Goal: Task Accomplishment & Management: Complete application form

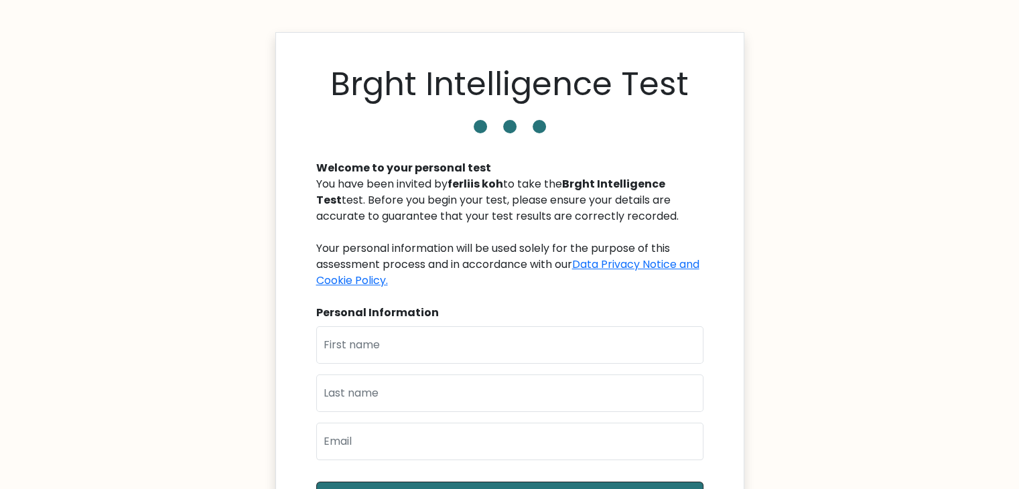
click at [256, 134] on body "Brght Intelligence Test Welcome to your personal test You have been invited by …" at bounding box center [509, 376] width 1019 height 753
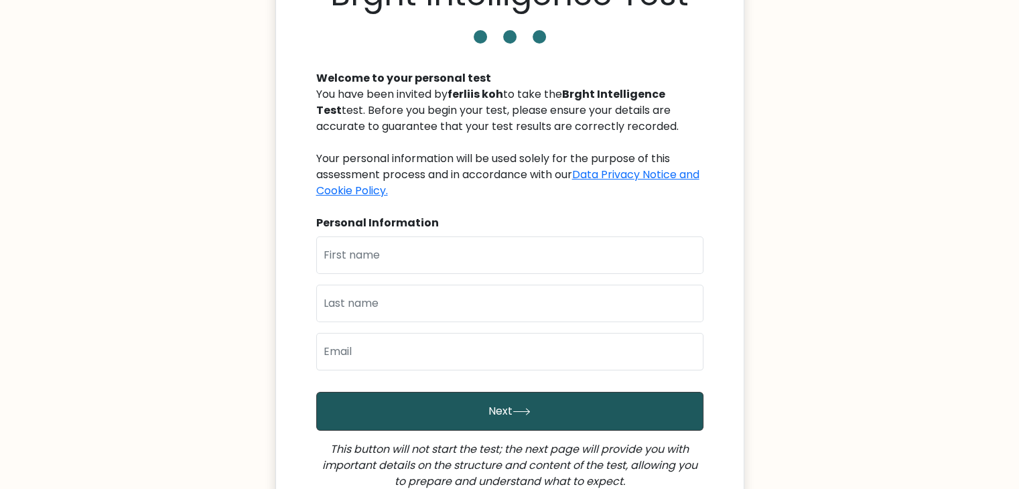
scroll to position [67, 0]
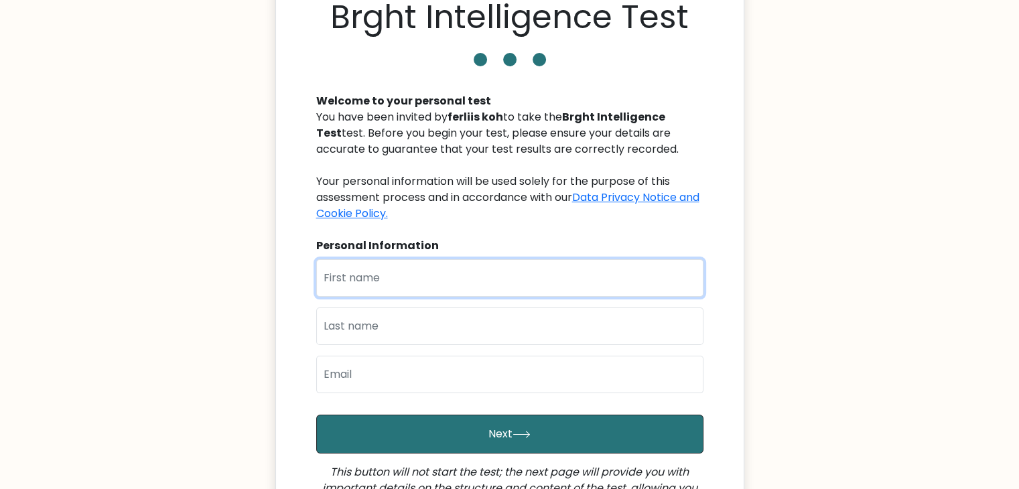
click at [517, 295] on input "text" at bounding box center [509, 278] width 387 height 38
click at [517, 220] on div "You have been invited by ferliis koh to take the Brght Intelligence Test test. …" at bounding box center [509, 165] width 387 height 113
click at [519, 265] on input "text" at bounding box center [509, 278] width 387 height 38
type input "adam"
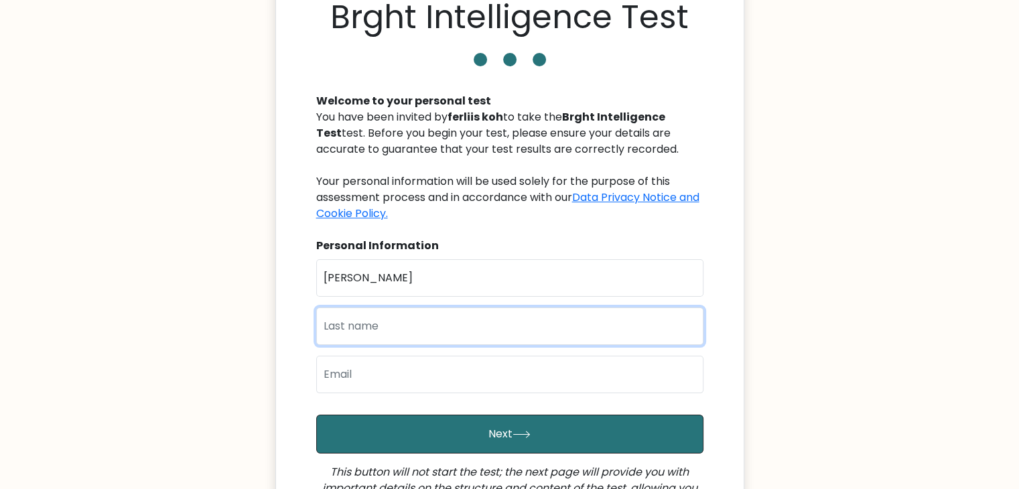
click at [506, 329] on input "text" at bounding box center [509, 327] width 387 height 38
type input "toh"
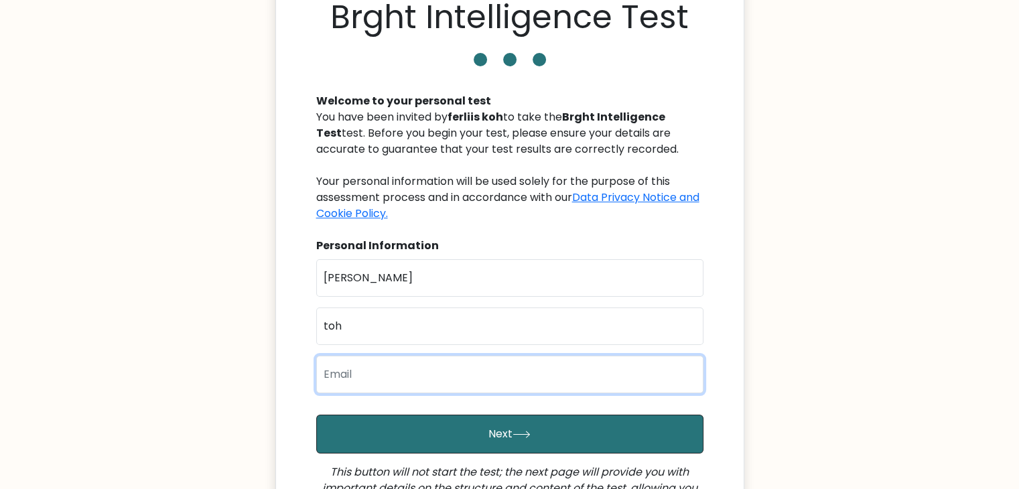
click at [498, 384] on input "email" at bounding box center [509, 375] width 387 height 38
type input "adamtwtoh@gmail.com"
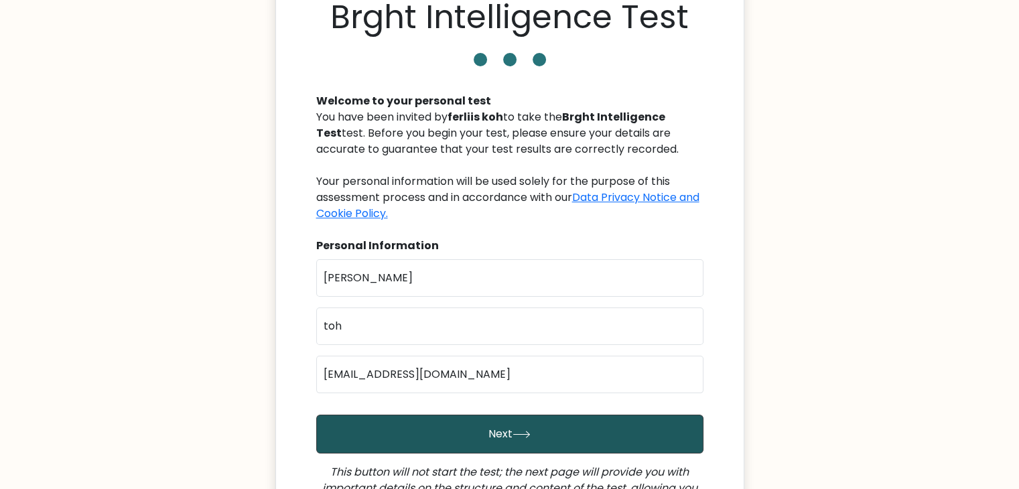
click at [484, 429] on button "Next" at bounding box center [509, 434] width 387 height 39
click at [528, 432] on icon "submit" at bounding box center [522, 434] width 18 height 7
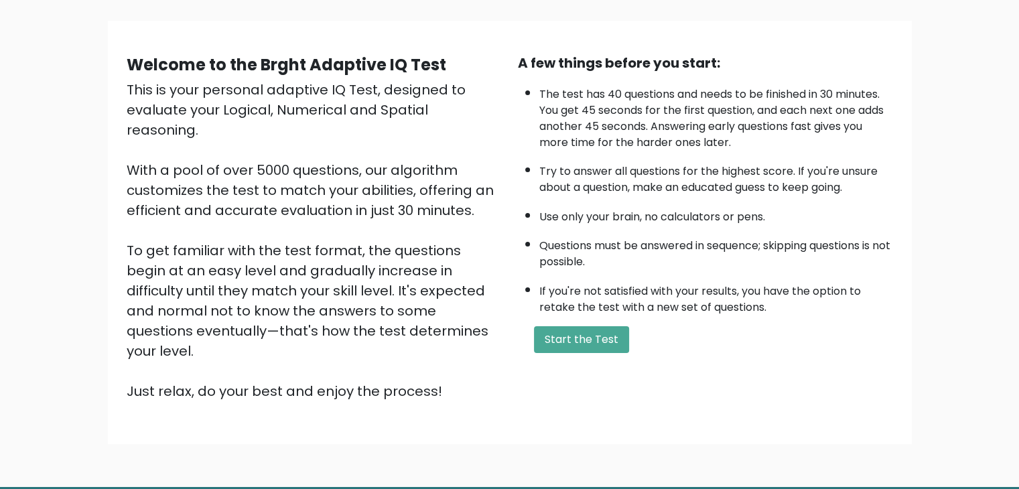
scroll to position [86, 0]
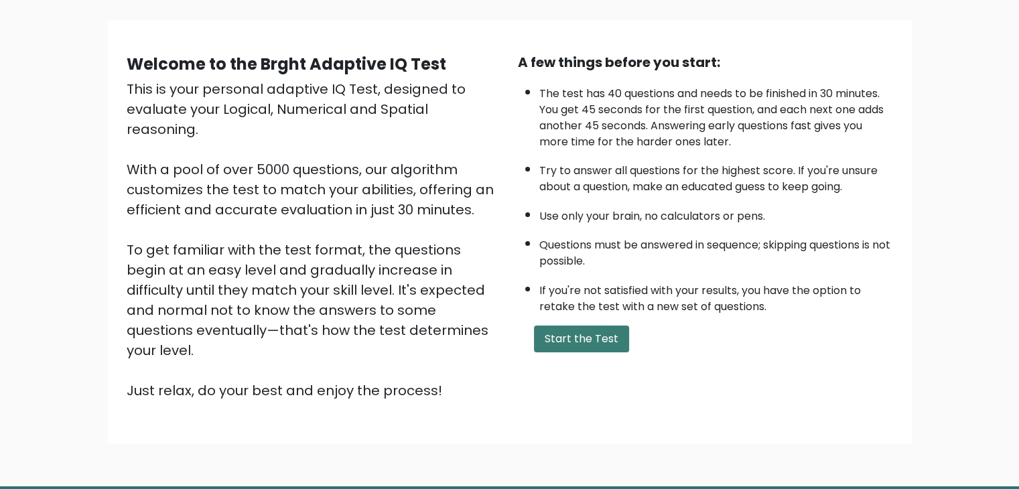
click at [590, 338] on button "Start the Test" at bounding box center [581, 339] width 95 height 27
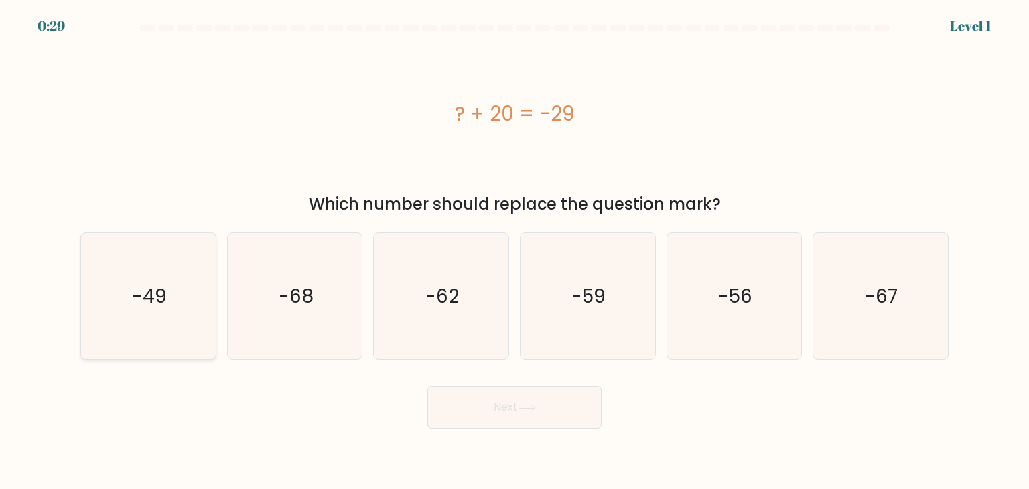
click at [182, 285] on icon "-49" at bounding box center [148, 296] width 126 height 126
click at [515, 251] on input "a. -49" at bounding box center [515, 248] width 1 height 7
radio input "true"
click at [555, 412] on button "Next" at bounding box center [514, 407] width 174 height 43
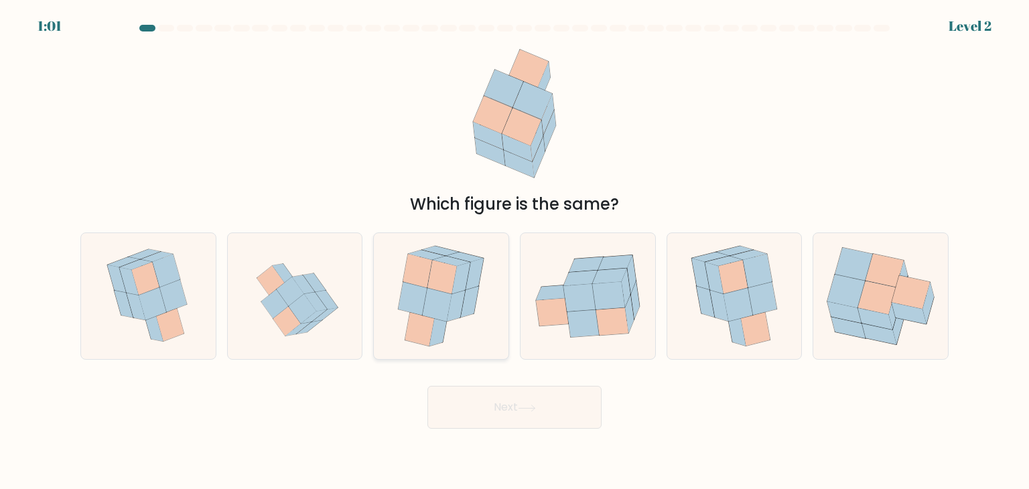
click at [451, 257] on icon at bounding box center [464, 257] width 37 height 10
click at [515, 251] on input "c." at bounding box center [515, 248] width 1 height 7
radio input "true"
click at [536, 406] on icon at bounding box center [527, 408] width 18 height 7
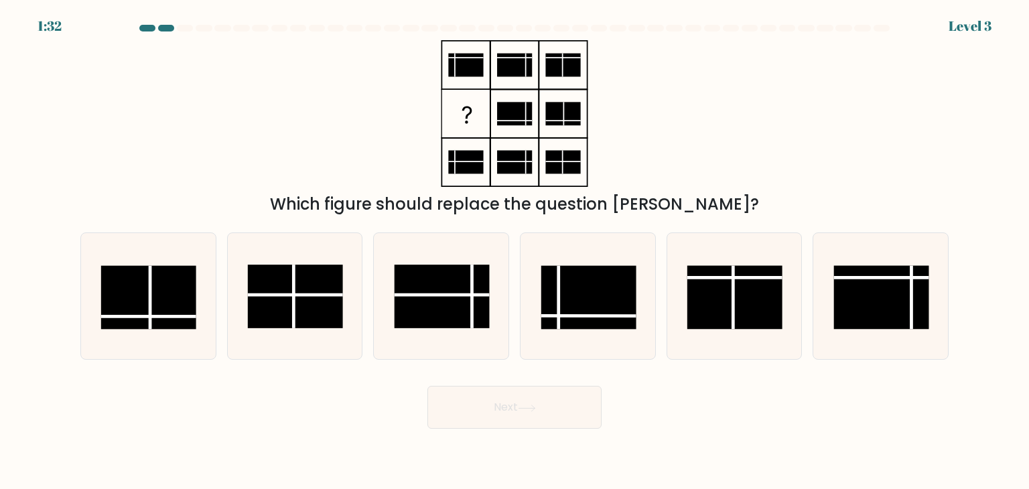
click at [536, 406] on icon at bounding box center [527, 408] width 18 height 7
click at [312, 422] on div "Next" at bounding box center [514, 402] width 884 height 53
click at [615, 301] on rect at bounding box center [588, 298] width 95 height 64
click at [515, 251] on input "d." at bounding box center [515, 248] width 1 height 7
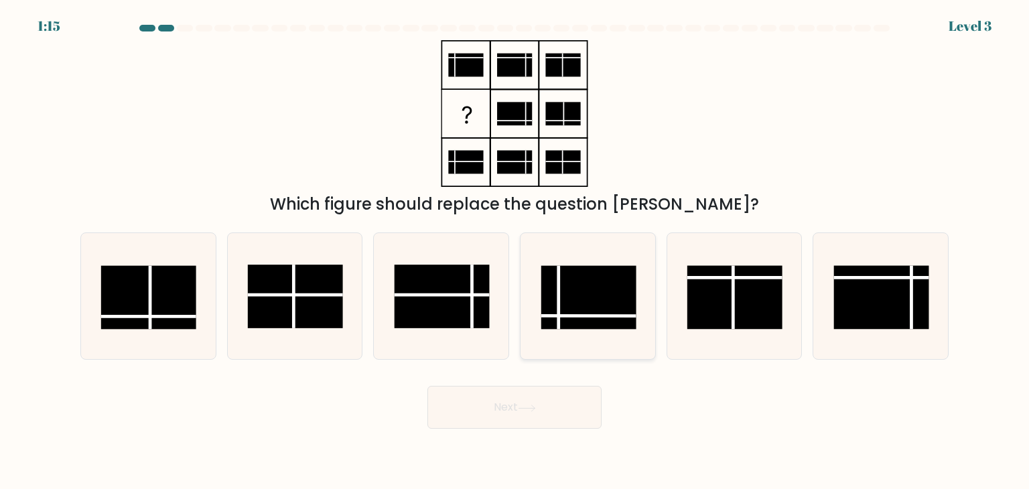
radio input "true"
click at [525, 409] on icon at bounding box center [527, 408] width 18 height 7
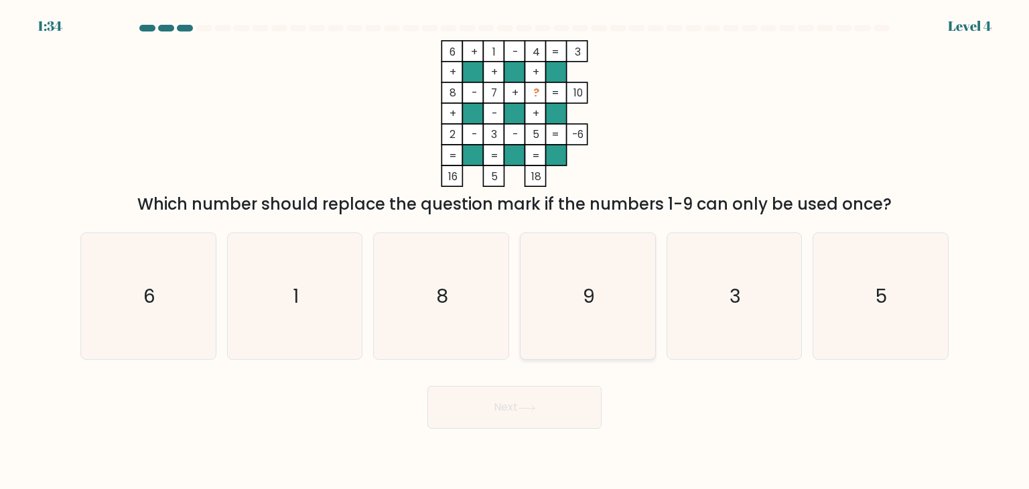
click at [574, 243] on icon "9" at bounding box center [588, 296] width 126 height 126
click at [515, 245] on input "d. 9" at bounding box center [515, 248] width 1 height 7
radio input "true"
click at [528, 403] on button "Next" at bounding box center [514, 407] width 174 height 43
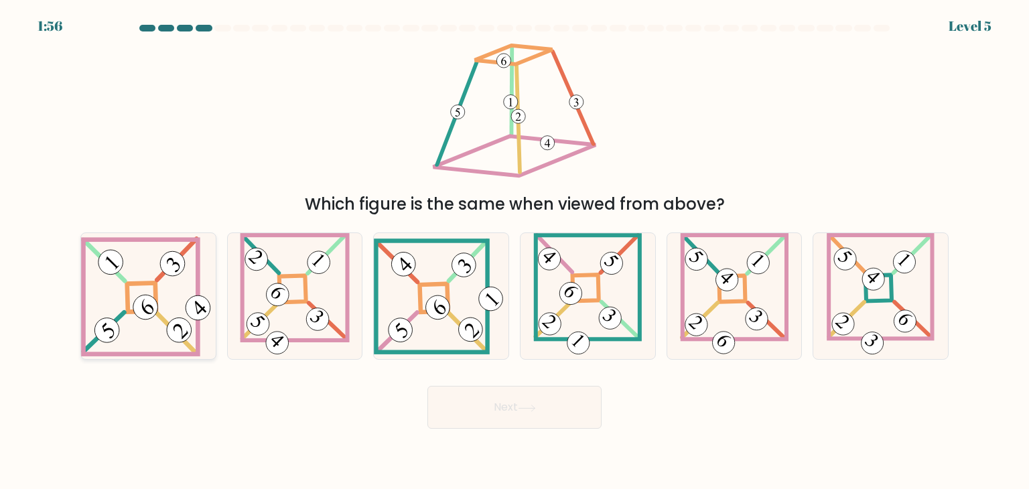
click at [169, 314] on icon at bounding box center [148, 296] width 135 height 120
click at [515, 251] on input "a." at bounding box center [515, 248] width 1 height 7
radio input "true"
click at [169, 314] on icon at bounding box center [148, 296] width 133 height 119
click at [515, 251] on input "a." at bounding box center [515, 248] width 1 height 7
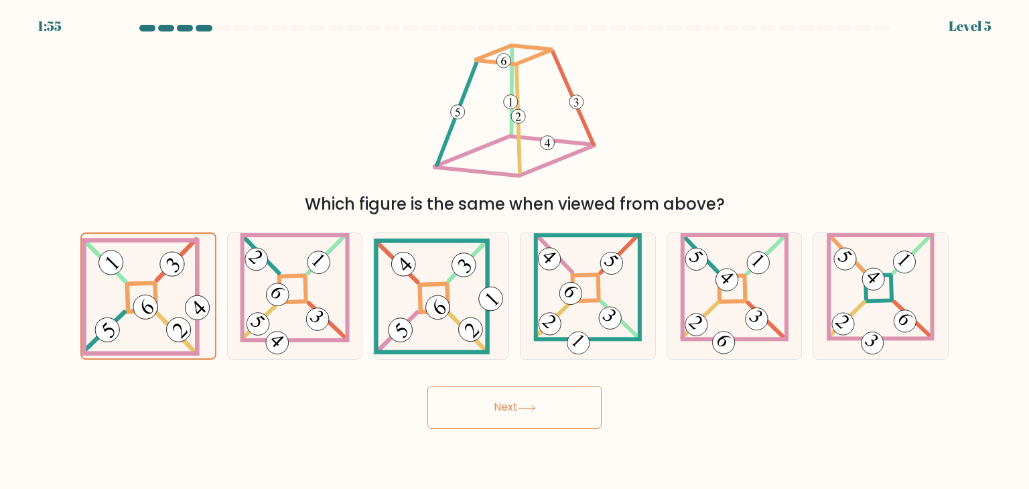
click at [496, 419] on button "Next" at bounding box center [514, 407] width 174 height 43
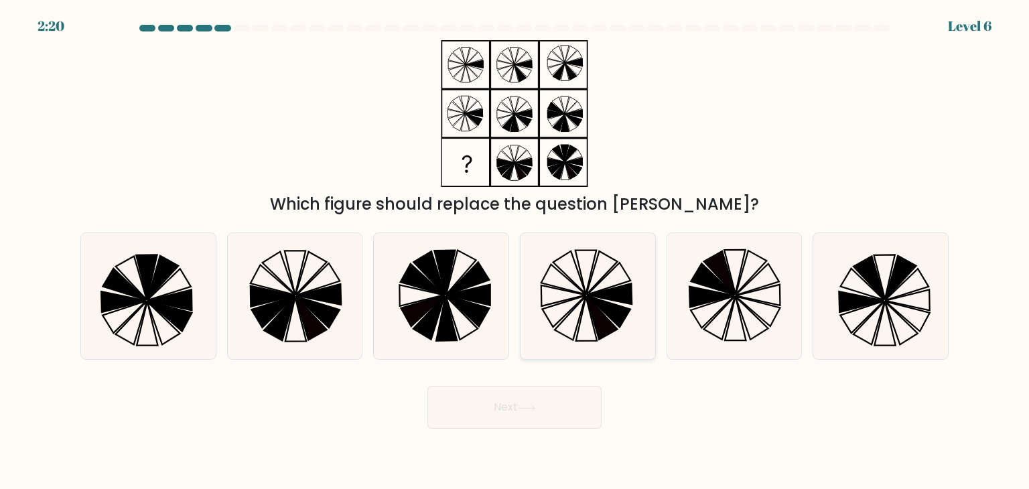
click at [634, 287] on icon at bounding box center [588, 296] width 126 height 126
click at [515, 251] on input "d." at bounding box center [515, 248] width 1 height 7
radio input "true"
click at [519, 405] on button "Next" at bounding box center [514, 407] width 174 height 43
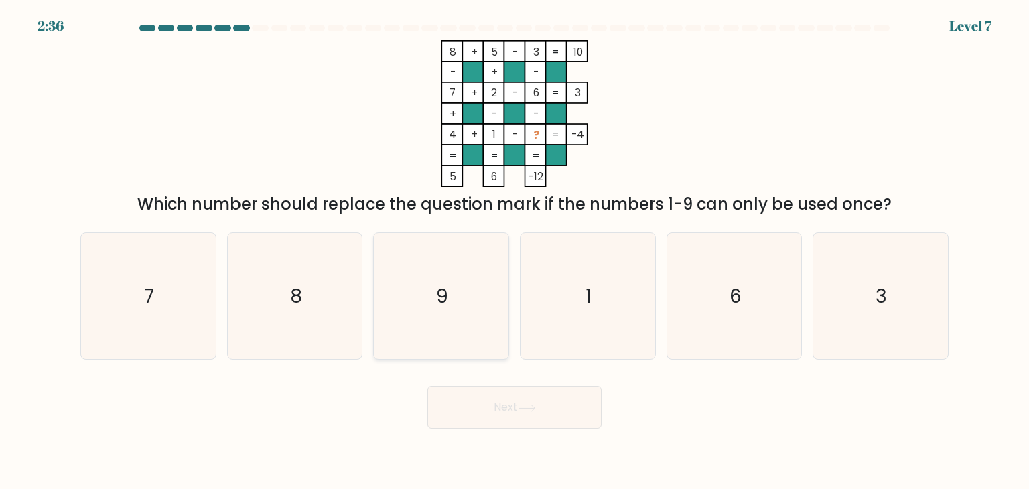
click at [426, 266] on icon "9" at bounding box center [441, 296] width 126 height 126
click at [515, 251] on input "c. 9" at bounding box center [515, 248] width 1 height 7
radio input "true"
click at [525, 411] on icon at bounding box center [527, 408] width 18 height 7
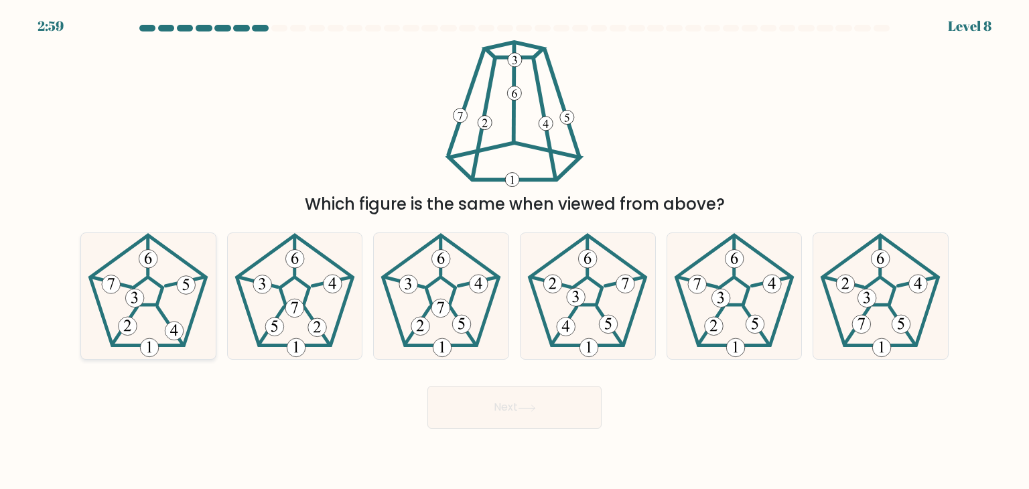
click at [129, 285] on 458 at bounding box center [111, 282] width 40 height 10
click at [515, 251] on input "a." at bounding box center [515, 248] width 1 height 7
radio input "true"
click at [535, 421] on button "Next" at bounding box center [514, 407] width 174 height 43
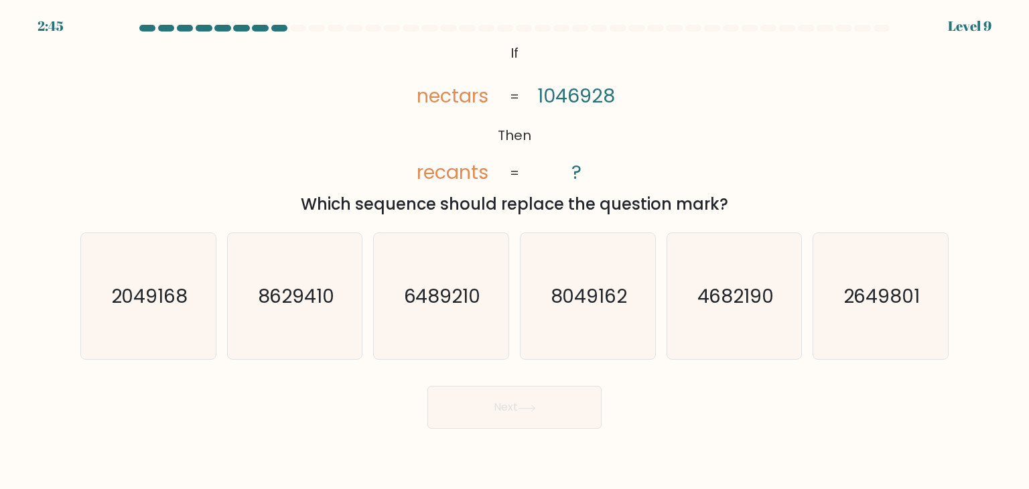
click at [475, 108] on tspan "nectars" at bounding box center [453, 95] width 72 height 27
click at [192, 294] on icon "2049168" at bounding box center [148, 296] width 126 height 126
click at [515, 251] on input "a. 2049168" at bounding box center [515, 248] width 1 height 7
radio input "true"
click at [529, 419] on button "Next" at bounding box center [514, 407] width 174 height 43
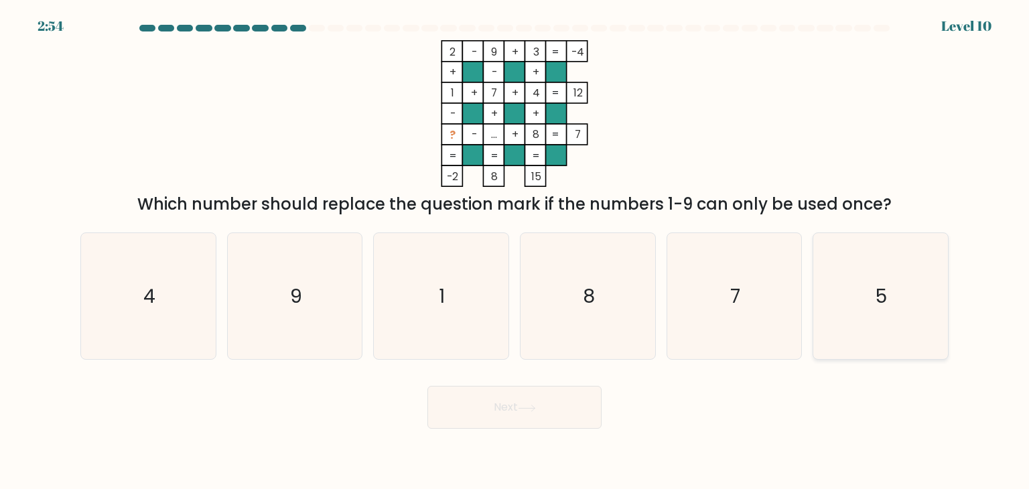
click at [867, 283] on icon "5" at bounding box center [880, 296] width 126 height 126
click at [515, 251] on input "f. 5" at bounding box center [515, 248] width 1 height 7
radio input "true"
click at [551, 422] on button "Next" at bounding box center [514, 407] width 174 height 43
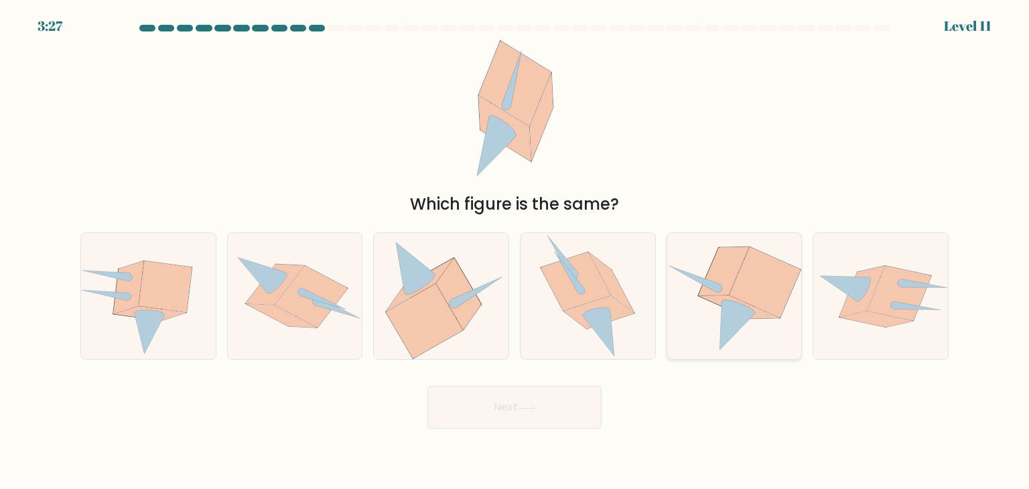
click at [691, 299] on icon at bounding box center [734, 296] width 135 height 122
click at [515, 251] on input "e." at bounding box center [515, 248] width 1 height 7
radio input "true"
click at [536, 399] on button "Next" at bounding box center [514, 407] width 174 height 43
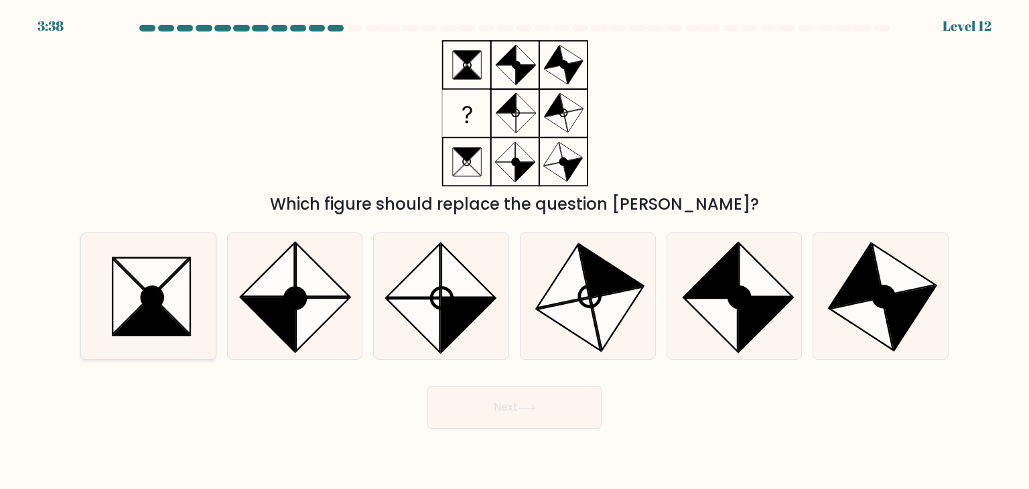
click at [174, 324] on icon at bounding box center [152, 317] width 76 height 38
click at [515, 251] on input "a." at bounding box center [515, 248] width 1 height 7
radio input "true"
click at [478, 408] on button "Next" at bounding box center [514, 407] width 174 height 43
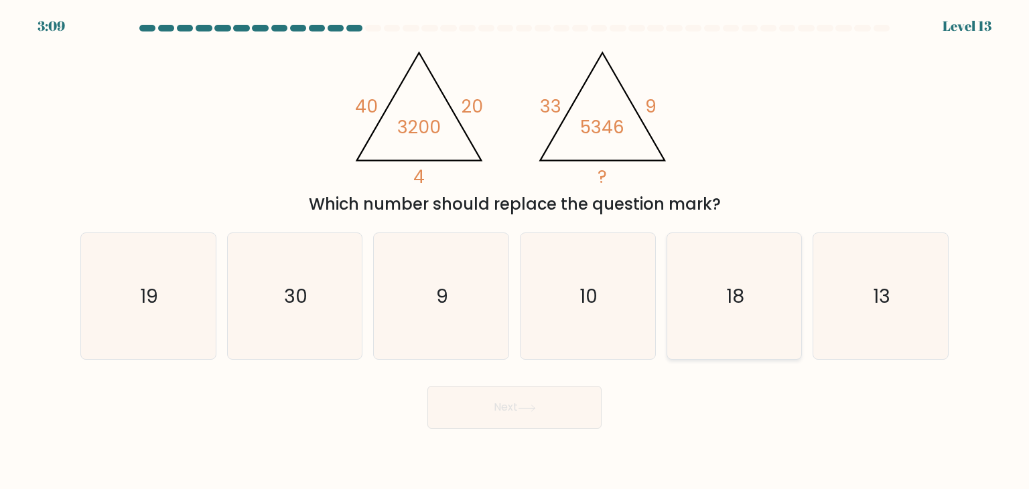
click at [691, 269] on icon "18" at bounding box center [734, 296] width 126 height 126
click at [515, 251] on input "e. 18" at bounding box center [515, 248] width 1 height 7
radio input "true"
click at [492, 400] on button "Next" at bounding box center [514, 407] width 174 height 43
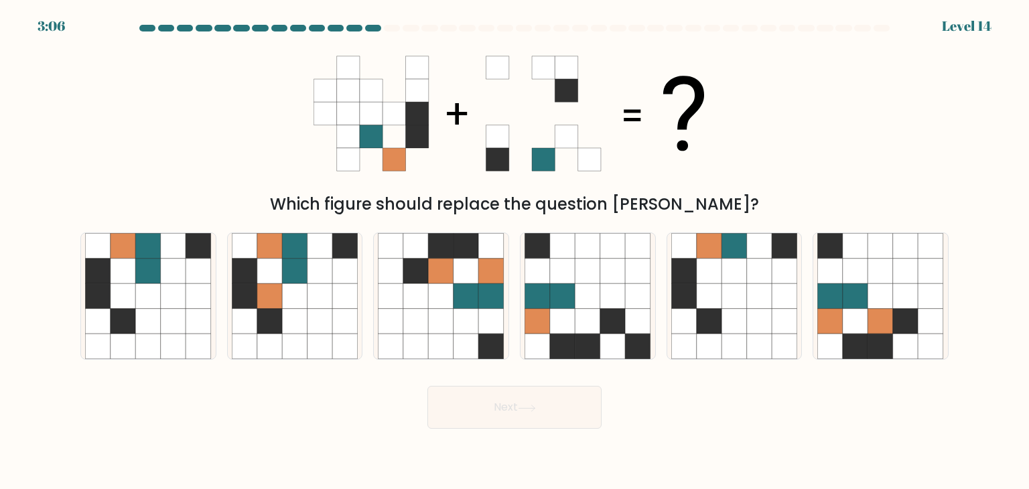
click at [620, 151] on icon at bounding box center [515, 113] width 402 height 147
drag, startPoint x: 193, startPoint y: 245, endPoint x: 99, endPoint y: 143, distance: 138.0
click at [99, 143] on div "Which figure should replace the question [PERSON_NAME]?" at bounding box center [514, 128] width 884 height 176
click at [126, 322] on icon at bounding box center [123, 321] width 25 height 25
click at [515, 251] on input "a." at bounding box center [515, 248] width 1 height 7
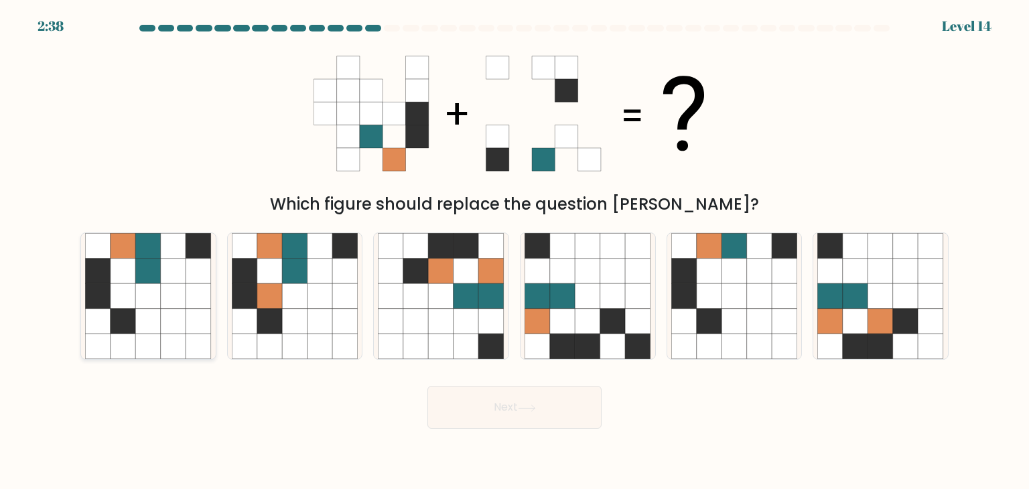
radio input "true"
drag, startPoint x: 539, startPoint y: 404, endPoint x: 535, endPoint y: 391, distance: 13.6
click at [539, 404] on button "Next" at bounding box center [514, 407] width 174 height 43
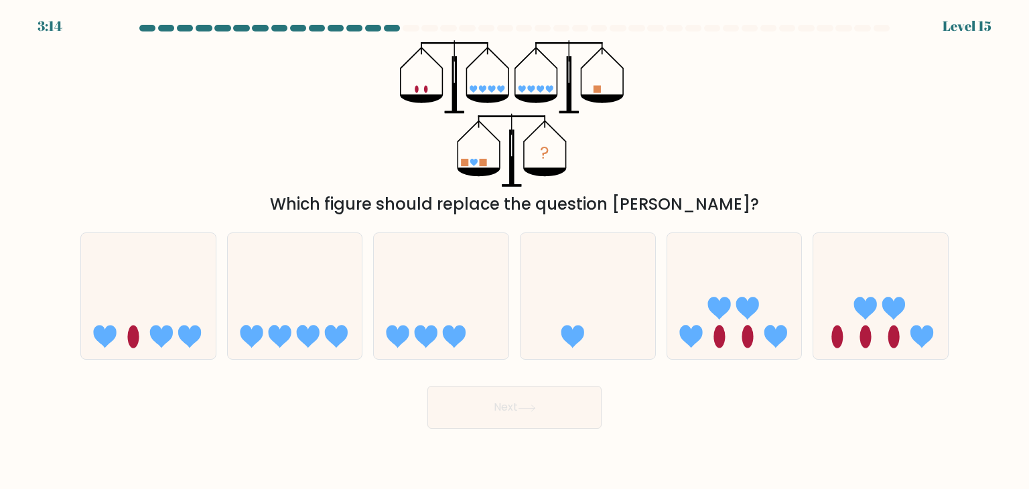
click at [603, 146] on icon "?" at bounding box center [514, 113] width 229 height 147
click at [521, 124] on icon "?" at bounding box center [514, 113] width 229 height 147
click at [565, 141] on icon at bounding box center [555, 131] width 21 height 21
click at [880, 321] on icon at bounding box center [880, 296] width 135 height 111
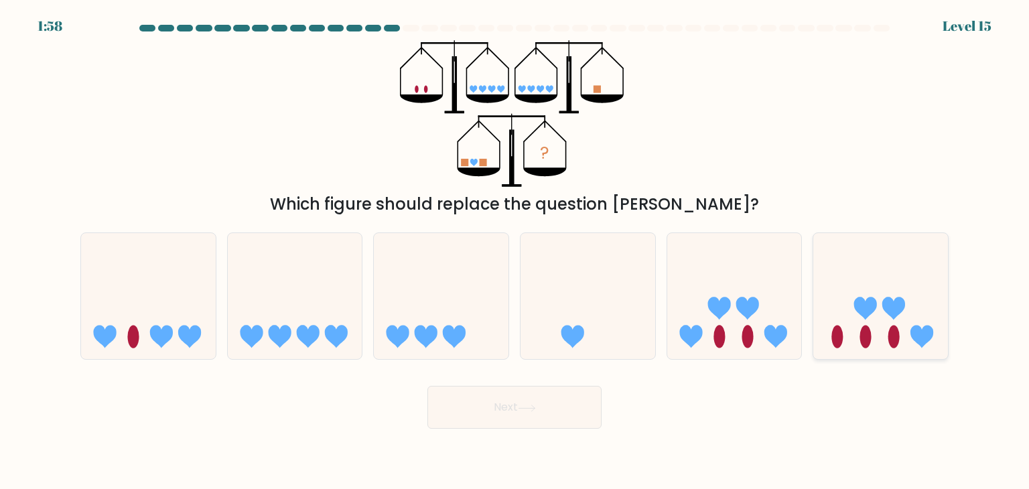
click at [515, 251] on input "f." at bounding box center [515, 248] width 1 height 7
radio input "true"
click at [519, 403] on button "Next" at bounding box center [514, 407] width 174 height 43
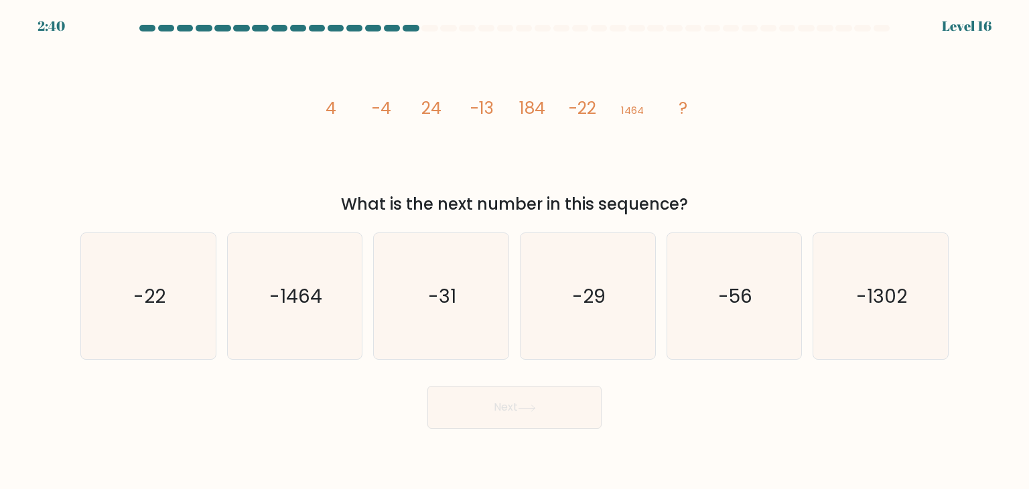
click at [506, 186] on icon "image/svg+xml 4 -4 24 -13 184 -22 1464 ?" at bounding box center [515, 113] width 402 height 147
click at [614, 137] on icon "image/svg+xml 4 -4 24 -13 184 -22 1464 ?" at bounding box center [515, 113] width 402 height 147
click at [612, 145] on icon "image/svg+xml 4 -4 24 -13 184 -22 1464 ?" at bounding box center [515, 113] width 402 height 147
click at [736, 160] on div "image/svg+xml 4 -4 24 -13 184 -22 1464 ? What is the next number in this sequen…" at bounding box center [514, 128] width 884 height 176
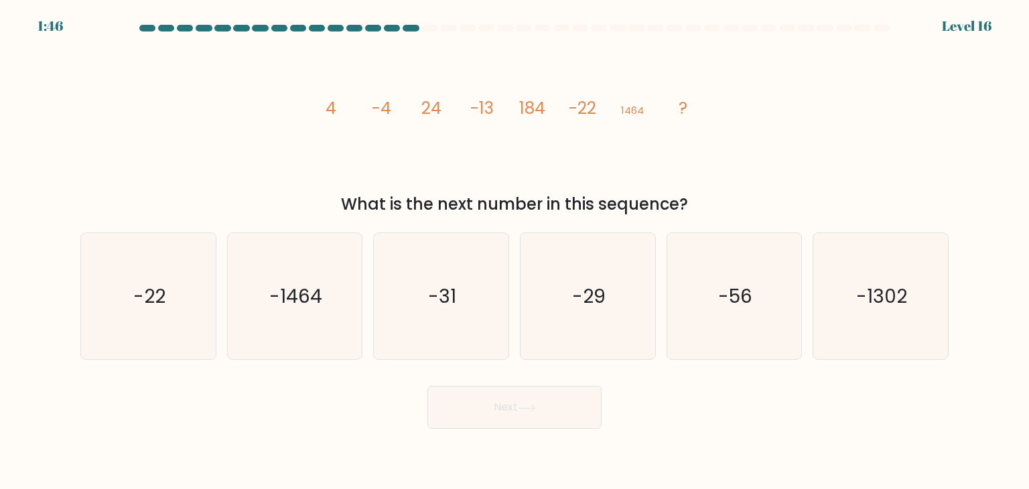
click at [729, 143] on div "image/svg+xml 4 -4 24 -13 184 -22 1464 ? What is the next number in this sequen…" at bounding box center [514, 128] width 884 height 176
click at [476, 237] on icon "-31" at bounding box center [441, 296] width 126 height 126
click at [515, 245] on input "c. -31" at bounding box center [515, 248] width 1 height 7
radio input "true"
click at [486, 405] on button "Next" at bounding box center [514, 407] width 174 height 43
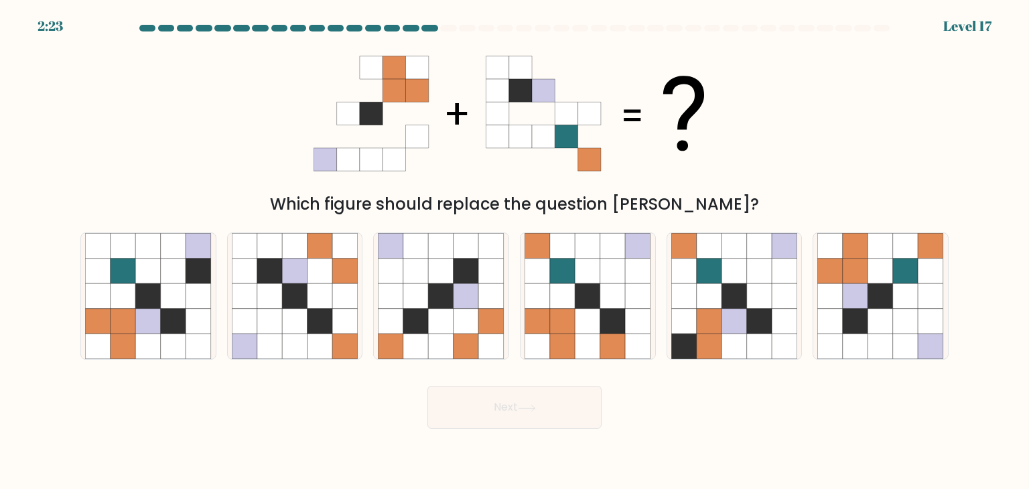
click at [591, 200] on div "Which figure should replace the question mark?" at bounding box center [514, 204] width 852 height 24
click at [894, 277] on icon at bounding box center [905, 271] width 25 height 25
click at [515, 251] on input "f." at bounding box center [515, 248] width 1 height 7
radio input "true"
click at [518, 411] on button "Next" at bounding box center [514, 407] width 174 height 43
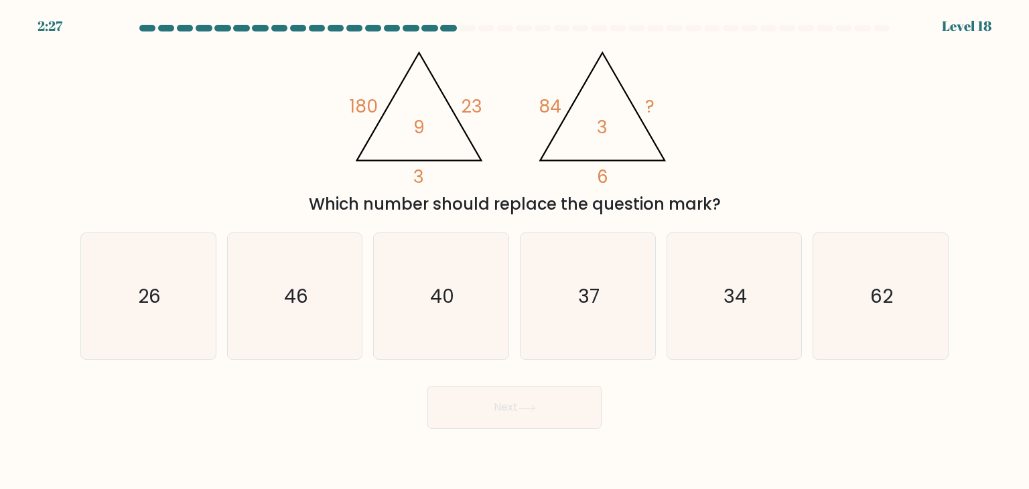
click at [502, 133] on icon "@import url('https://fonts.googleapis.com/css?family=Abril+Fatface:400,100,100i…" at bounding box center [515, 113] width 338 height 147
drag, startPoint x: 426, startPoint y: 143, endPoint x: 415, endPoint y: 143, distance: 10.7
click at [415, 143] on icon "@import url('https://fonts.googleapis.com/css?family=Abril+Fatface:400,100,100i…" at bounding box center [515, 113] width 338 height 147
click at [586, 314] on icon "37" at bounding box center [588, 296] width 126 height 126
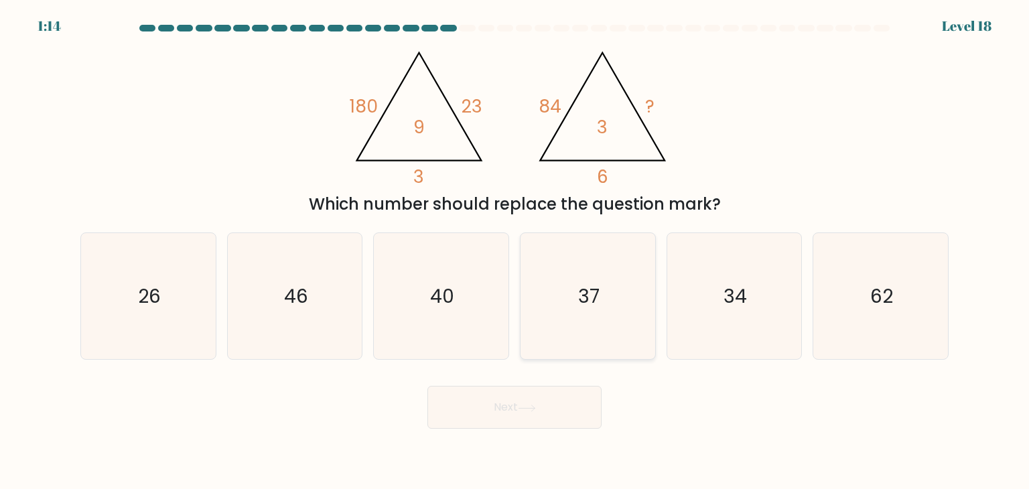
click at [515, 251] on input "d. 37" at bounding box center [515, 248] width 1 height 7
radio input "true"
click at [563, 401] on button "Next" at bounding box center [514, 407] width 174 height 43
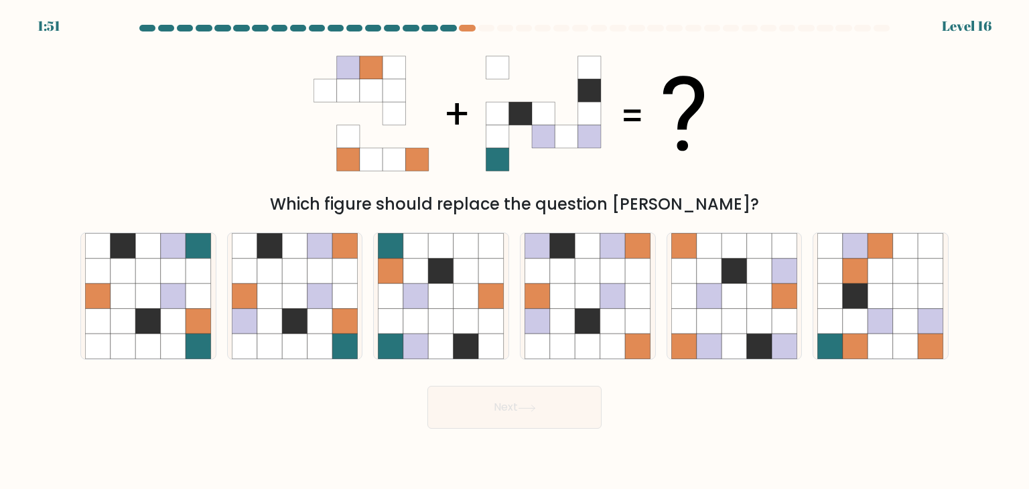
click at [452, 126] on icon at bounding box center [515, 113] width 402 height 147
click at [352, 401] on div "Next" at bounding box center [514, 402] width 884 height 53
click at [350, 341] on icon at bounding box center [344, 346] width 25 height 25
click at [515, 251] on input "b." at bounding box center [515, 248] width 1 height 7
radio input "true"
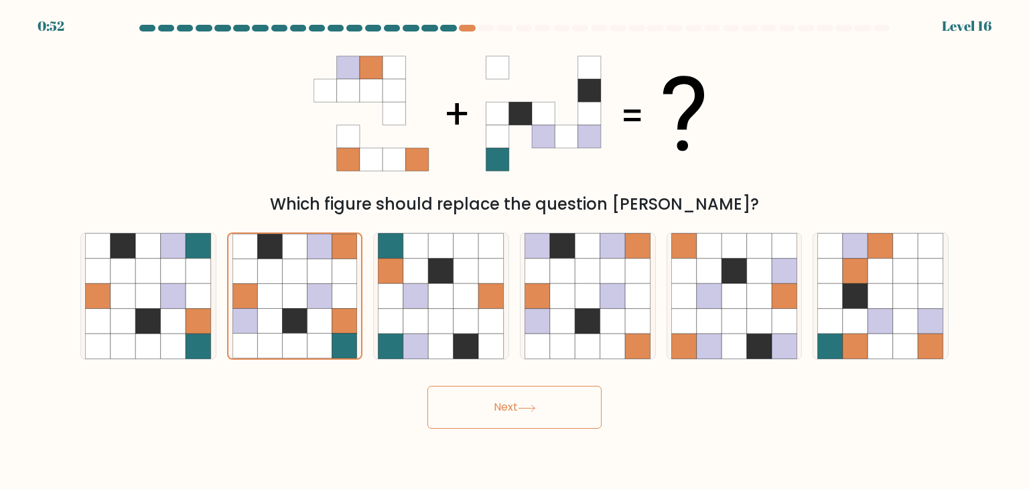
click at [551, 403] on button "Next" at bounding box center [514, 407] width 174 height 43
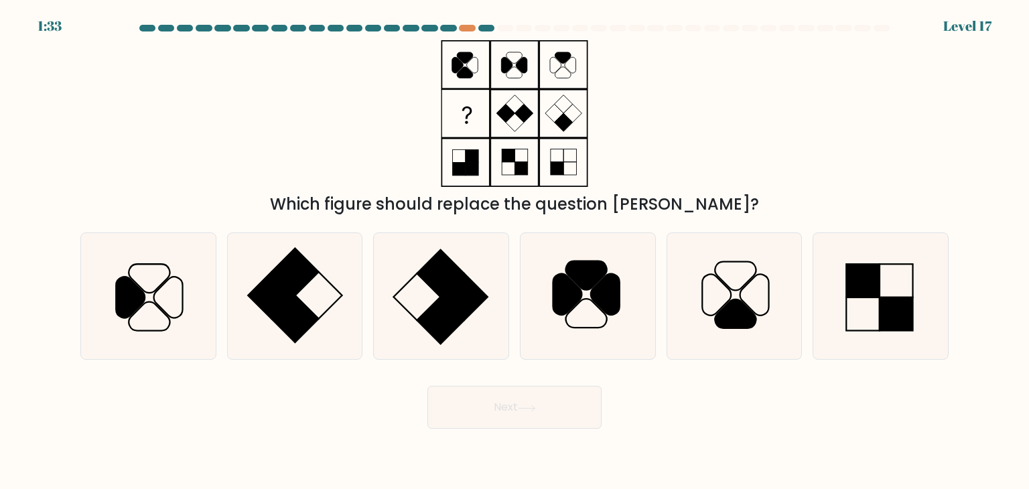
click at [619, 215] on div "Which figure should replace the question mark?" at bounding box center [514, 204] width 852 height 24
click at [322, 289] on icon at bounding box center [295, 296] width 126 height 126
click at [515, 251] on input "b." at bounding box center [515, 248] width 1 height 7
radio input "true"
click at [473, 394] on button "Next" at bounding box center [514, 407] width 174 height 43
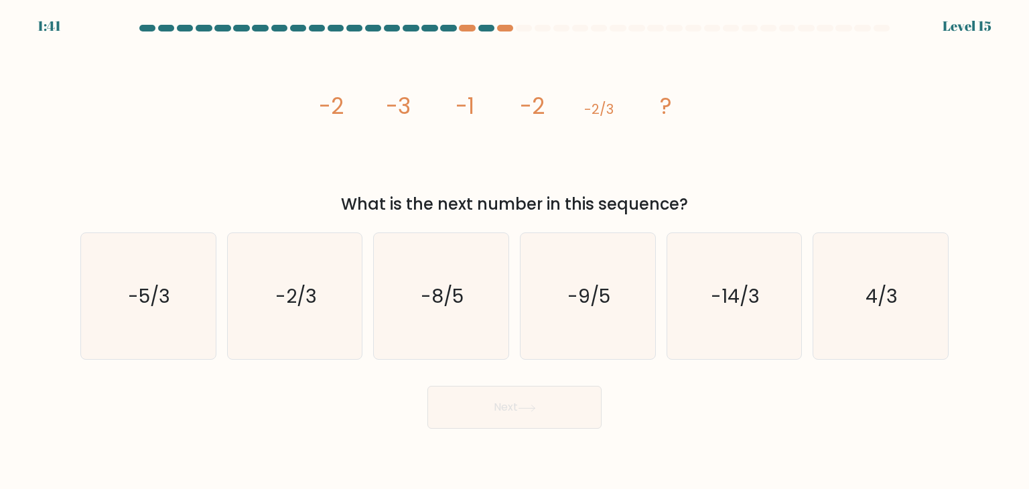
click at [608, 199] on div "What is the next number in this sequence?" at bounding box center [514, 204] width 852 height 24
click at [479, 108] on icon "image/svg+xml -2 -3 -1 -2 -2/3 ?" at bounding box center [515, 113] width 402 height 147
click at [210, 311] on icon "-5/3" at bounding box center [148, 296] width 126 height 126
click at [515, 251] on input "a. -5/3" at bounding box center [515, 248] width 1 height 7
radio input "true"
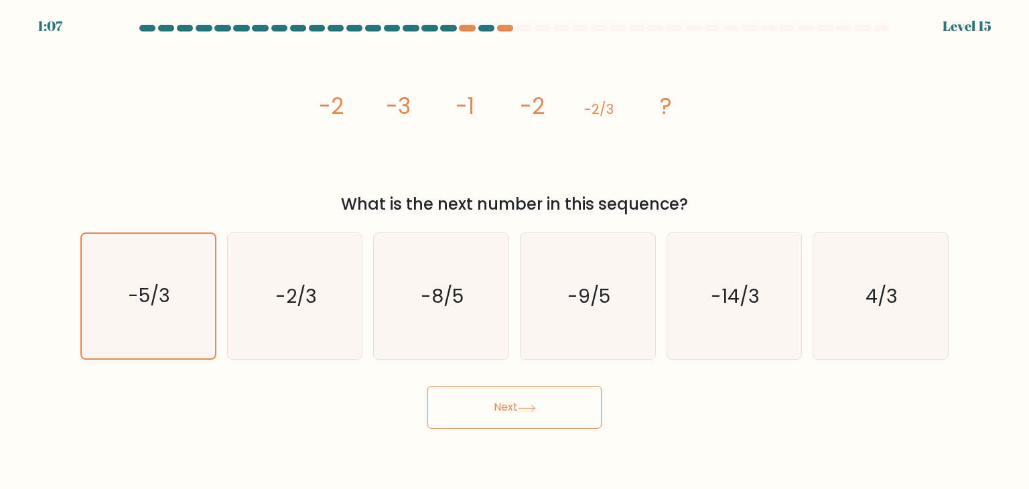
click at [530, 419] on button "Next" at bounding box center [514, 407] width 174 height 43
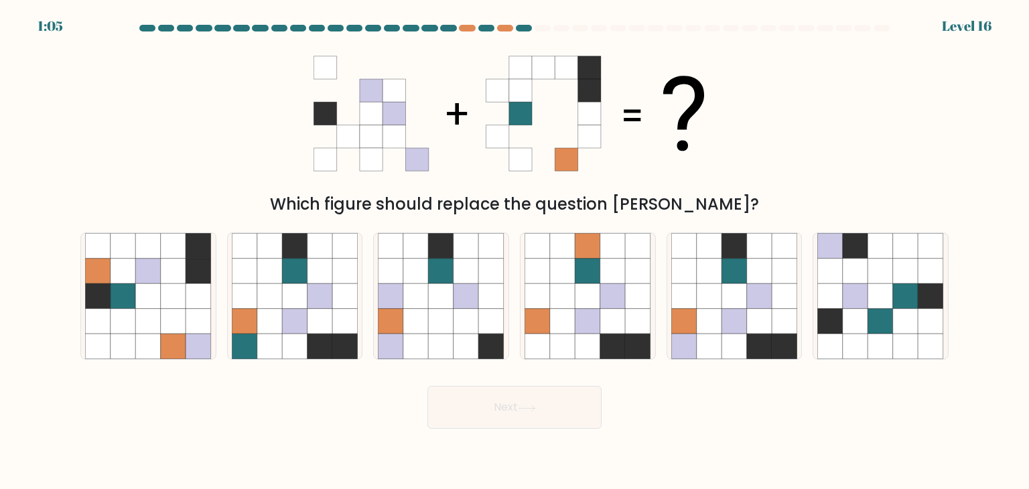
click at [679, 420] on div "Next" at bounding box center [514, 402] width 884 height 53
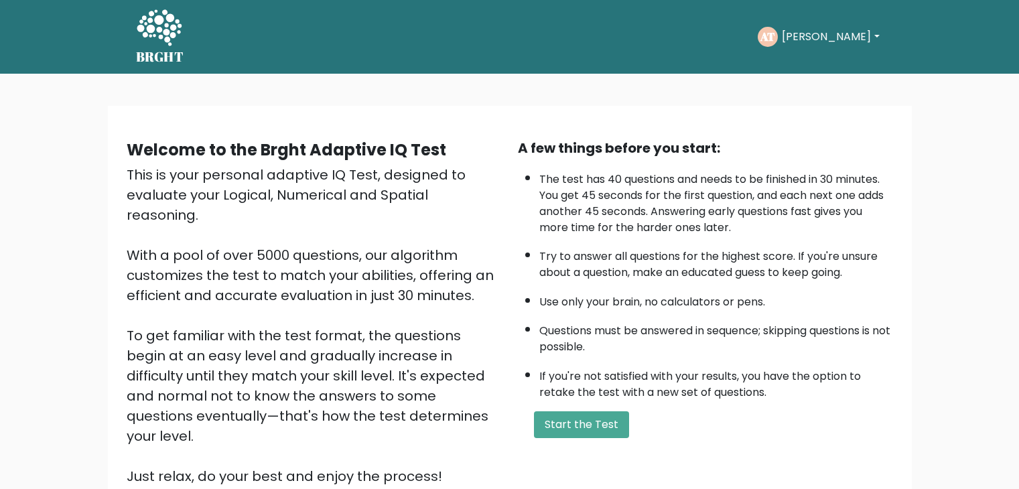
scroll to position [86, 0]
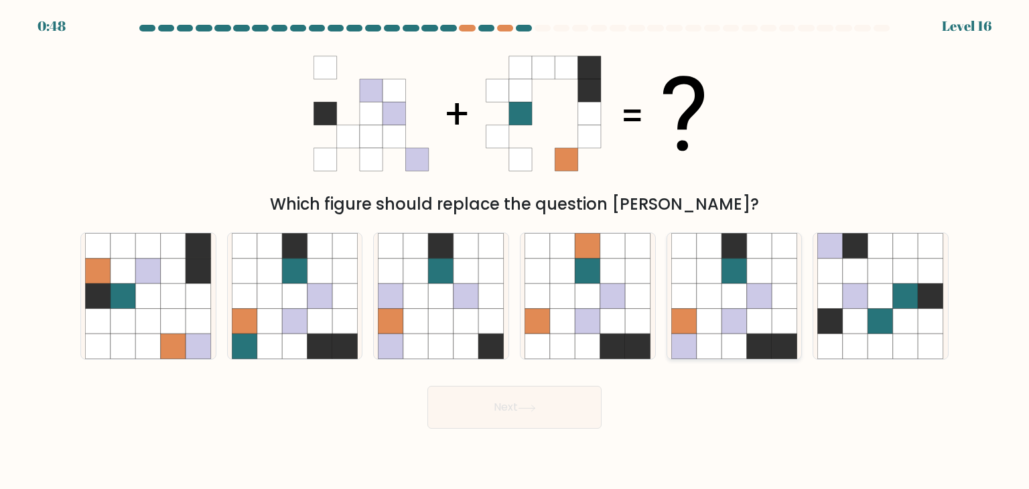
click at [765, 306] on icon at bounding box center [759, 295] width 25 height 25
click at [515, 251] on input "e." at bounding box center [515, 248] width 1 height 7
radio input "true"
click at [571, 403] on button "Next" at bounding box center [514, 407] width 174 height 43
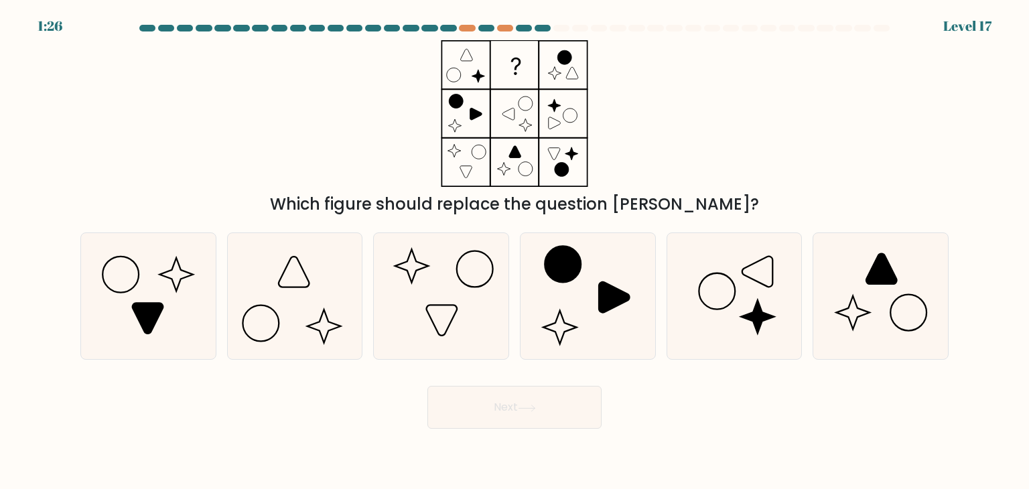
click at [687, 217] on form at bounding box center [514, 227] width 1029 height 404
drag, startPoint x: 682, startPoint y: 227, endPoint x: 683, endPoint y: 234, distance: 6.7
click at [683, 231] on div "a. b. c." at bounding box center [514, 291] width 879 height 138
click at [678, 270] on icon at bounding box center [734, 296] width 126 height 126
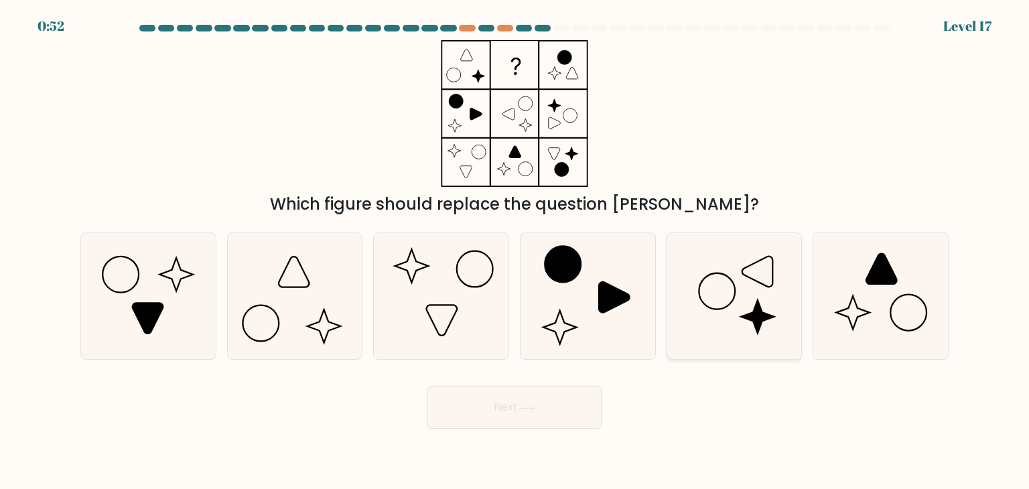
click at [515, 251] on input "e." at bounding box center [515, 248] width 1 height 7
radio input "true"
click at [510, 407] on button "Next" at bounding box center [514, 407] width 174 height 43
click at [520, 403] on button "Next" at bounding box center [514, 407] width 174 height 43
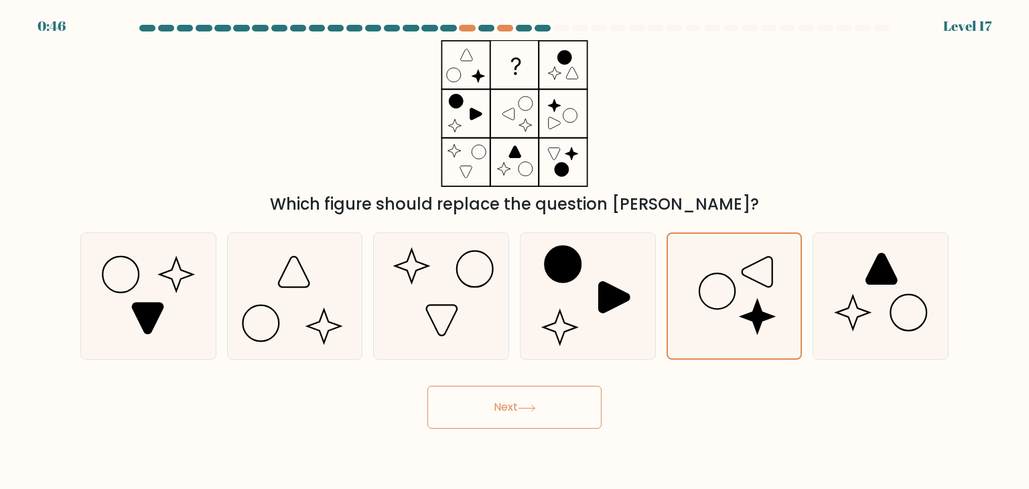
click at [520, 403] on button "Next" at bounding box center [514, 407] width 174 height 43
click at [590, 333] on icon at bounding box center [588, 296] width 126 height 126
click at [515, 251] on input "d." at bounding box center [515, 248] width 1 height 7
radio input "true"
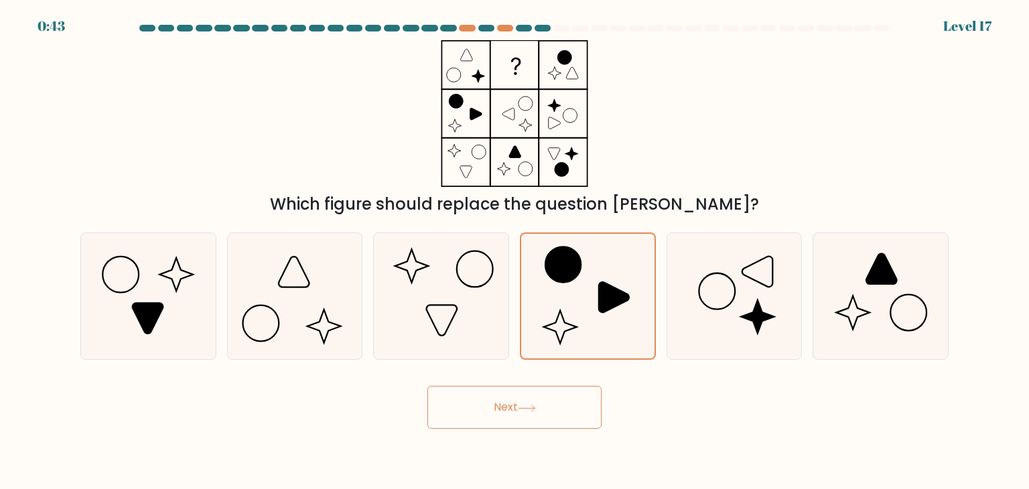
click at [546, 406] on button "Next" at bounding box center [514, 407] width 174 height 43
click at [914, 289] on icon at bounding box center [880, 296] width 126 height 126
click at [515, 251] on input "f." at bounding box center [515, 248] width 1 height 7
radio input "true"
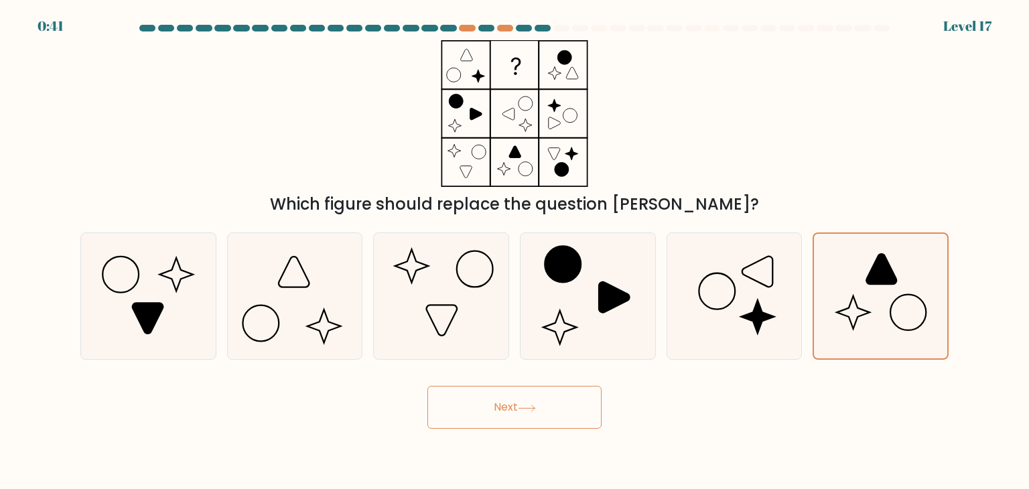
click at [563, 416] on button "Next" at bounding box center [514, 407] width 174 height 43
click at [393, 330] on icon at bounding box center [441, 296] width 126 height 126
click at [515, 251] on input "c." at bounding box center [515, 248] width 1 height 7
radio input "true"
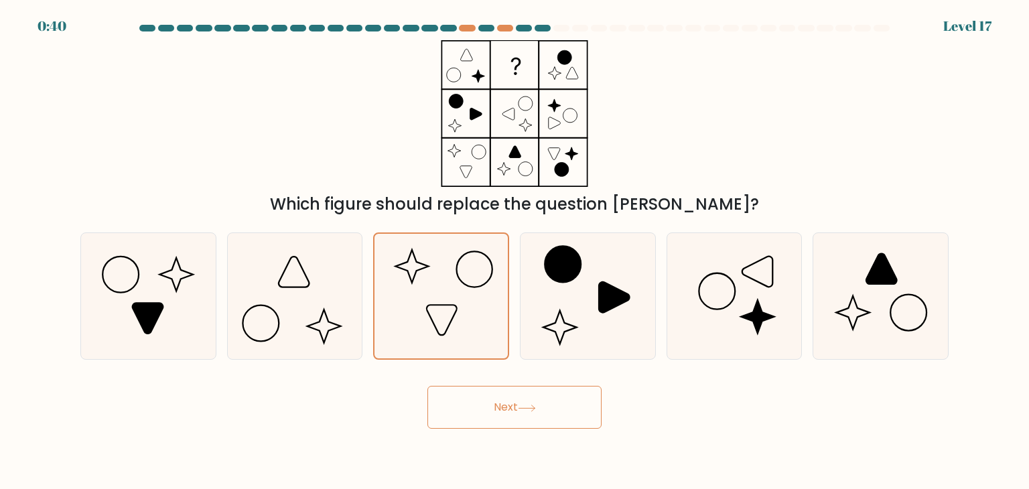
click at [512, 409] on button "Next" at bounding box center [514, 407] width 174 height 43
click at [281, 312] on icon at bounding box center [295, 296] width 126 height 126
click at [515, 251] on input "b." at bounding box center [515, 248] width 1 height 7
radio input "true"
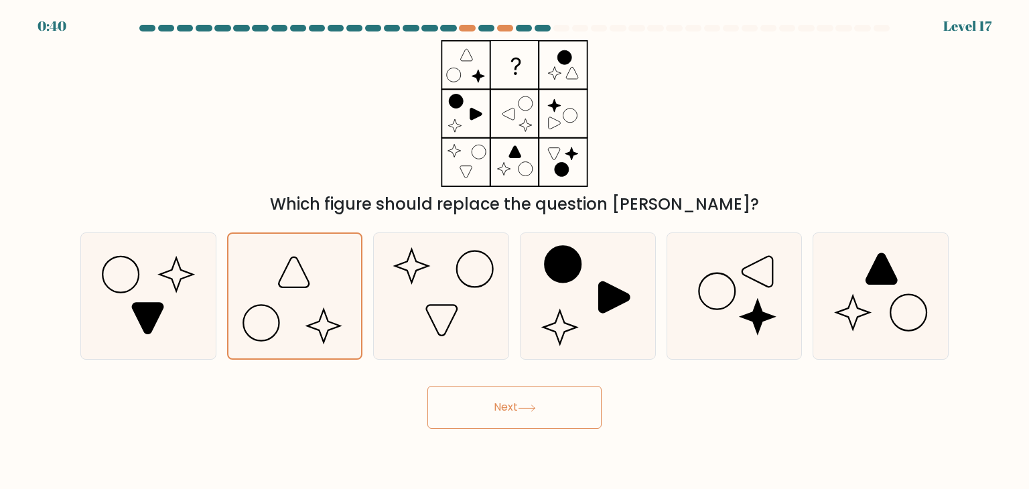
click at [506, 399] on button "Next" at bounding box center [514, 407] width 174 height 43
click at [207, 319] on icon at bounding box center [148, 296] width 126 height 126
click at [515, 251] on input "a." at bounding box center [515, 248] width 1 height 7
radio input "true"
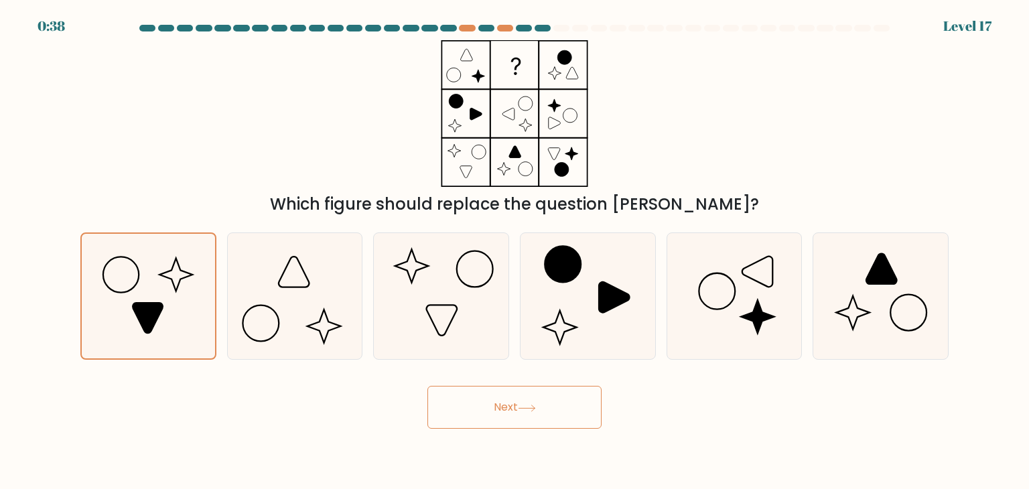
click at [498, 426] on button "Next" at bounding box center [514, 407] width 174 height 43
click at [507, 401] on button "Next" at bounding box center [514, 407] width 174 height 43
click at [602, 301] on icon at bounding box center [614, 297] width 31 height 31
click at [515, 251] on input "d." at bounding box center [515, 248] width 1 height 7
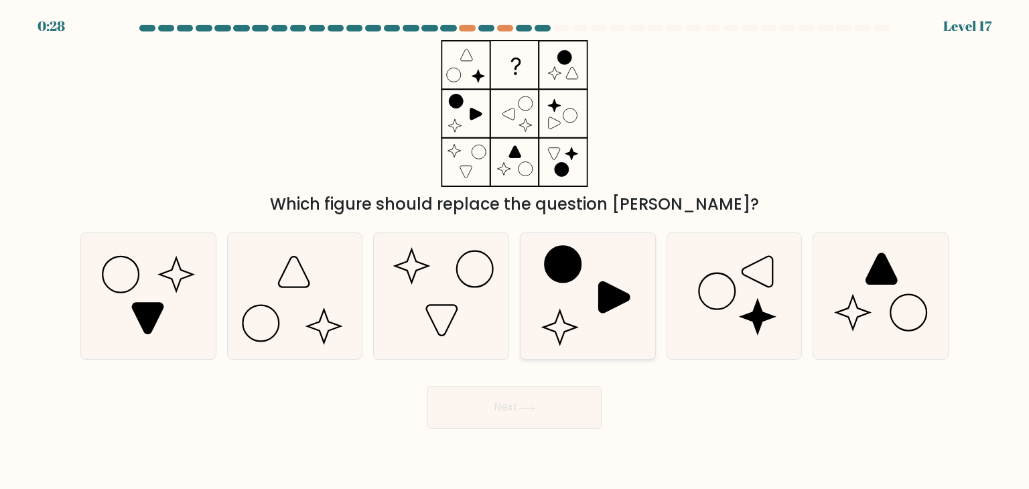
radio input "true"
click at [568, 412] on button "Next" at bounding box center [514, 407] width 174 height 43
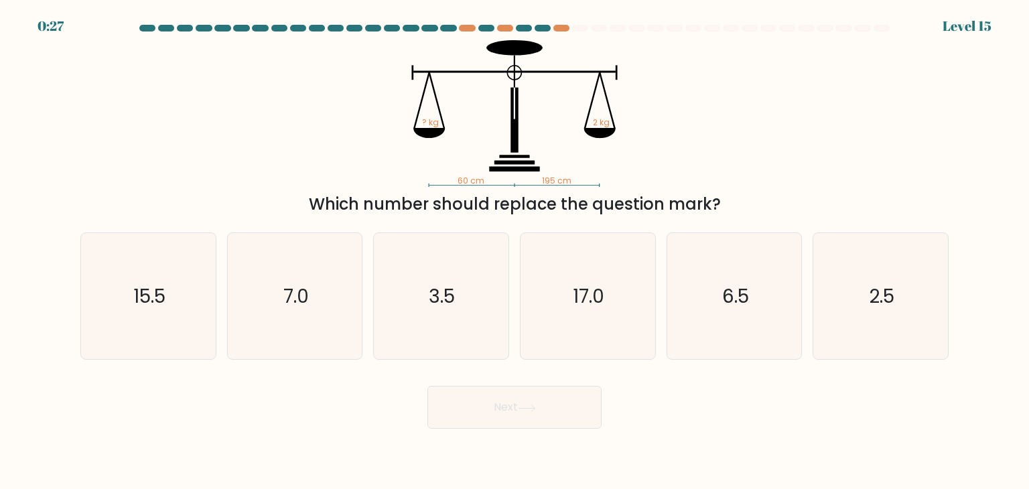
click at [707, 408] on div "Next" at bounding box center [514, 402] width 884 height 53
click at [723, 330] on icon "6.5" at bounding box center [734, 296] width 126 height 126
click at [515, 251] on input "e. 6.5" at bounding box center [515, 248] width 1 height 7
radio input "true"
click at [479, 421] on button "Next" at bounding box center [514, 407] width 174 height 43
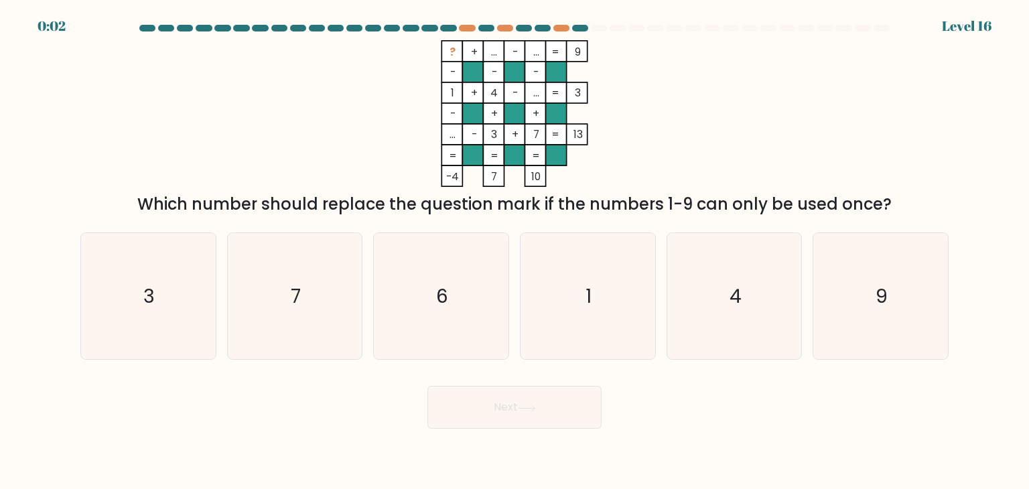
click at [533, 192] on div "Which number should replace the question mark if the numbers 1-9 can only be us…" at bounding box center [514, 204] width 852 height 24
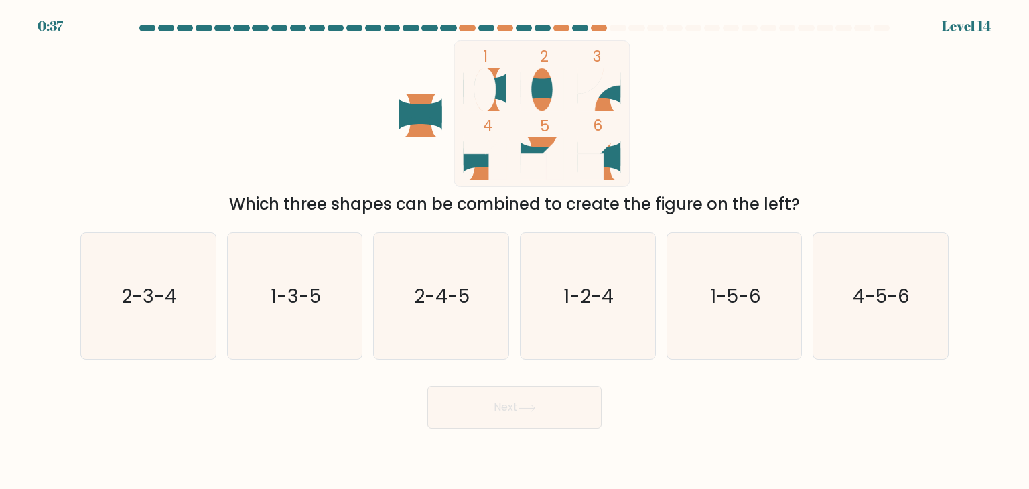
click at [570, 198] on div "Which three shapes can be combined to create the figure on the left?" at bounding box center [514, 204] width 852 height 24
click at [571, 201] on div "Which three shapes can be combined to create the figure on the left?" at bounding box center [514, 204] width 852 height 24
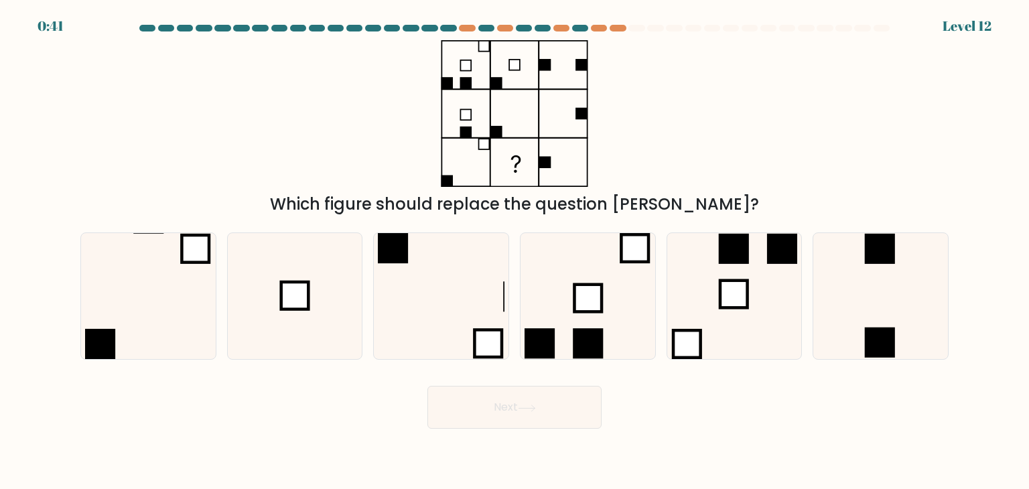
click at [671, 186] on div "Which figure should replace the question [PERSON_NAME]?" at bounding box center [514, 128] width 884 height 176
click at [846, 302] on icon at bounding box center [880, 296] width 126 height 126
click at [515, 251] on input "f." at bounding box center [515, 248] width 1 height 7
radio input "true"
click at [303, 308] on rect at bounding box center [294, 295] width 27 height 27
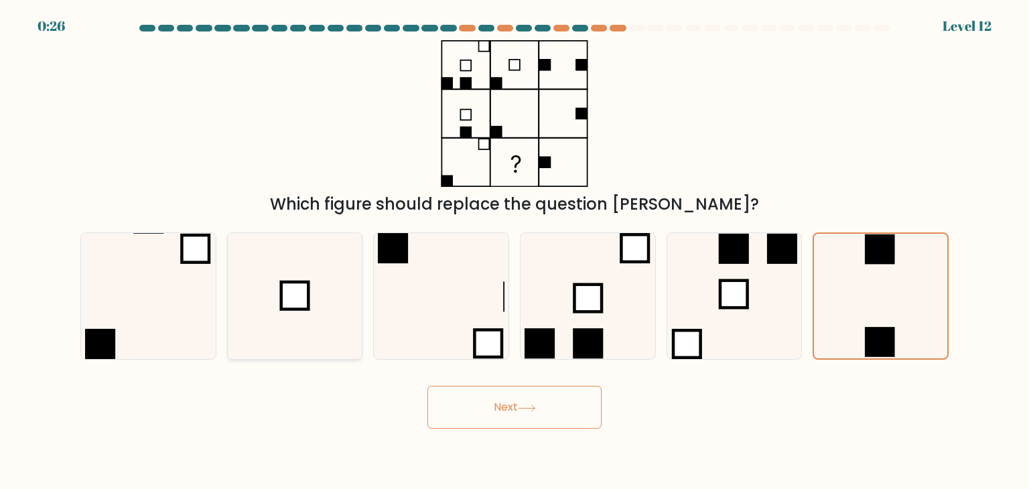
click at [515, 251] on input "b." at bounding box center [515, 248] width 1 height 7
radio input "true"
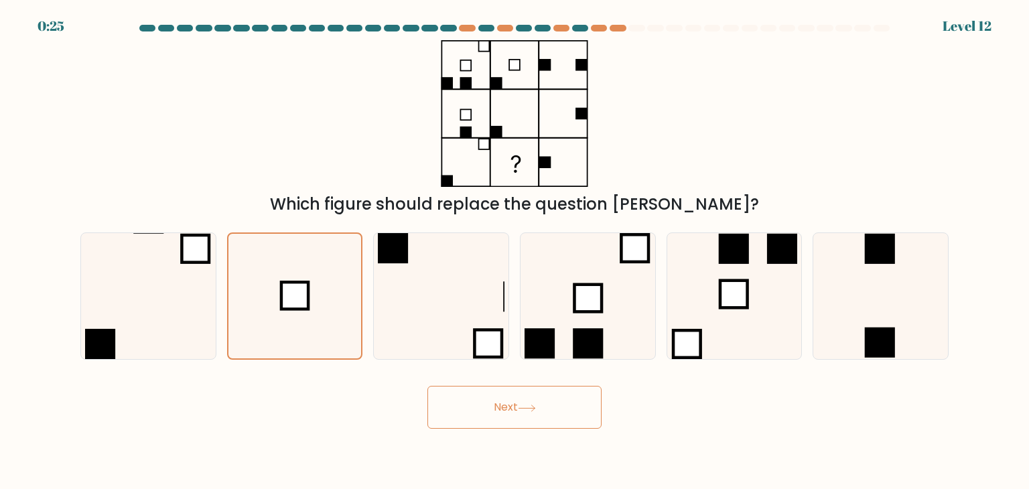
click at [490, 397] on button "Next" at bounding box center [514, 407] width 174 height 43
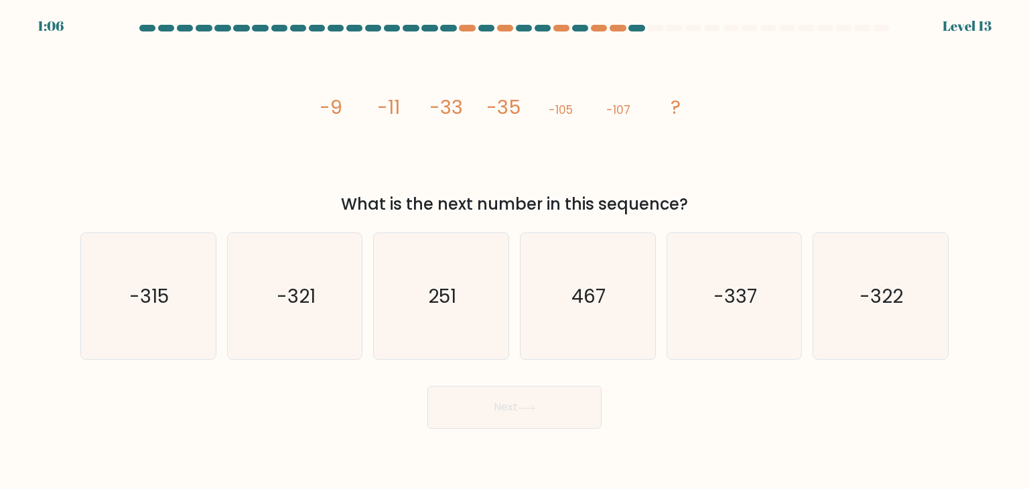
click at [553, 161] on icon "image/svg+xml -9 -11 -33 -35 -105 -107 ?" at bounding box center [515, 113] width 402 height 147
click at [587, 153] on icon "image/svg+xml -9 -11 -33 -35 -105 -107 ?" at bounding box center [515, 113] width 402 height 147
click at [315, 291] on text "-321" at bounding box center [296, 296] width 39 height 27
click at [515, 251] on input "b. -321" at bounding box center [515, 248] width 1 height 7
radio input "true"
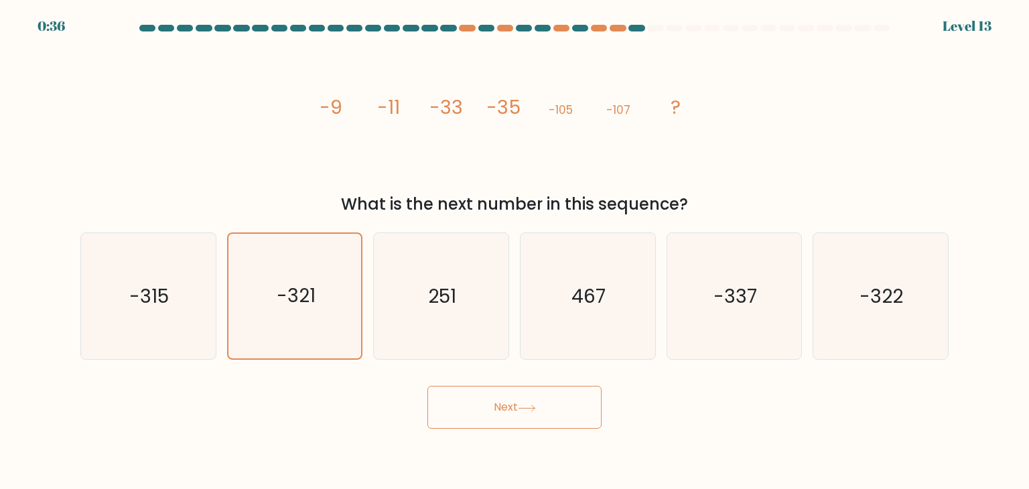
click at [462, 415] on button "Next" at bounding box center [514, 407] width 174 height 43
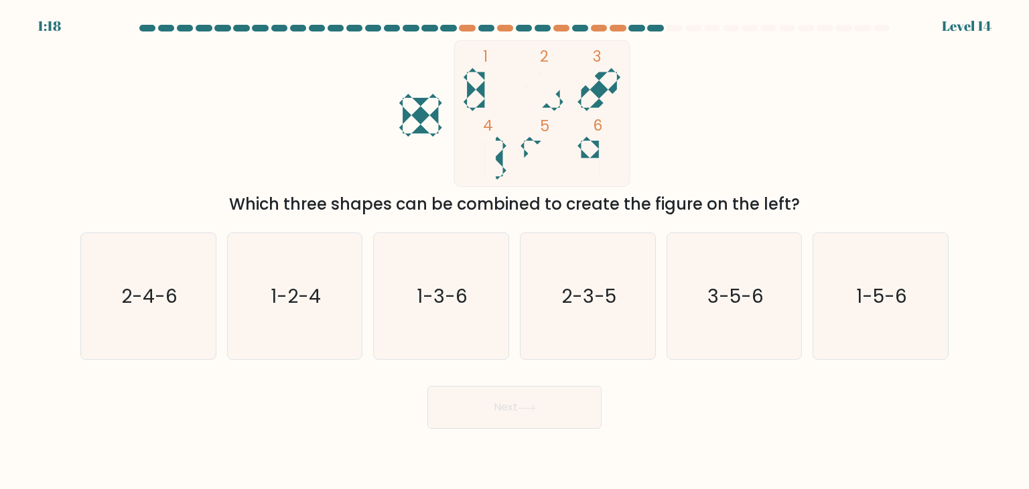
click at [525, 196] on div "Which three shapes can be combined to create the figure on the left?" at bounding box center [514, 204] width 852 height 24
drag, startPoint x: 552, startPoint y: 291, endPoint x: 549, endPoint y: 309, distance: 17.6
click at [552, 292] on icon "2-3-5" at bounding box center [588, 296] width 126 height 126
click at [515, 251] on input "d. 2-3-5" at bounding box center [515, 248] width 1 height 7
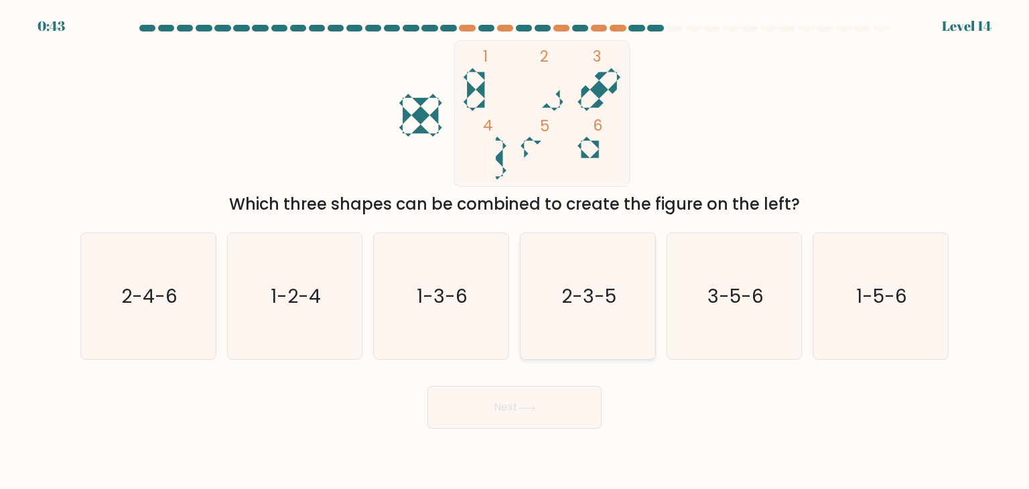
radio input "true"
click at [527, 419] on button "Next" at bounding box center [514, 407] width 174 height 43
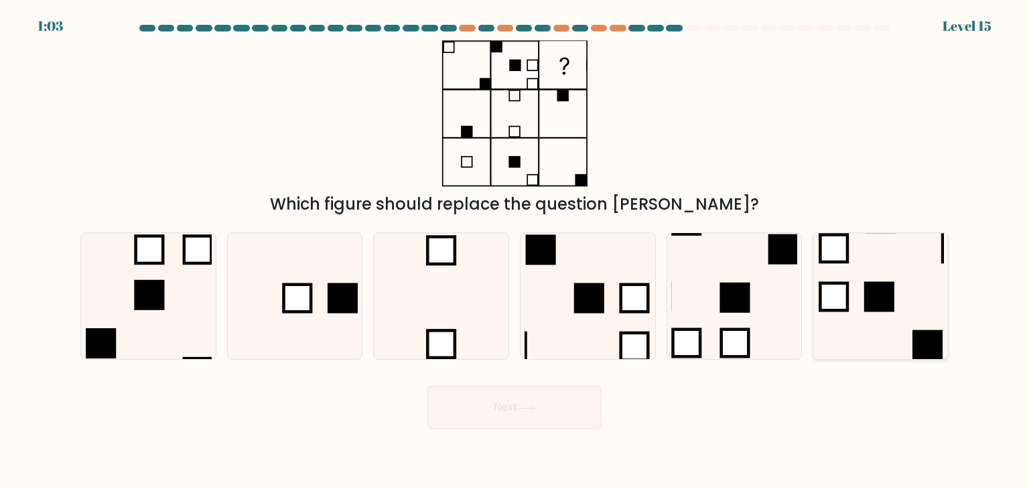
click at [879, 320] on icon at bounding box center [880, 296] width 126 height 126
click at [515, 251] on input "f." at bounding box center [515, 248] width 1 height 7
radio input "true"
click at [565, 399] on button "Next" at bounding box center [514, 407] width 174 height 43
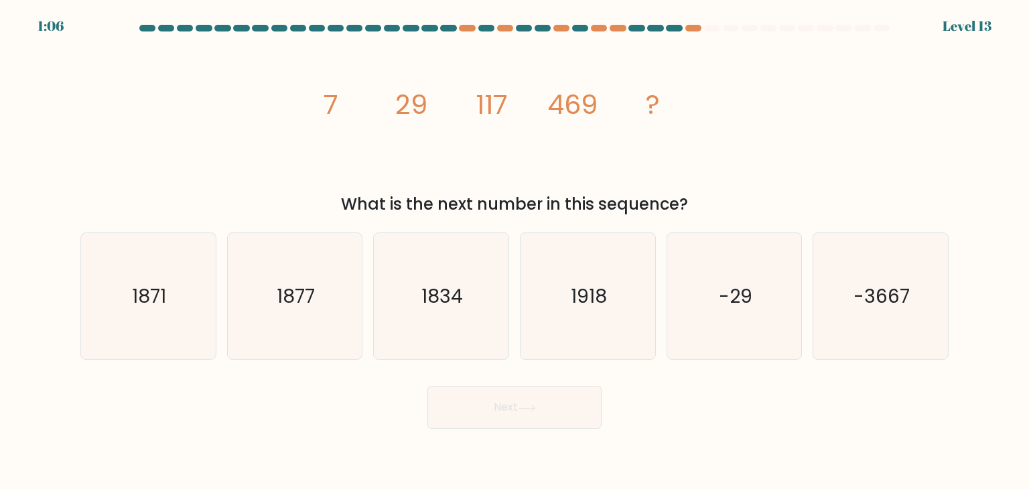
click at [657, 157] on icon "image/svg+xml 7 29 117 469 ?" at bounding box center [515, 113] width 402 height 147
click at [445, 281] on icon "1834" at bounding box center [441, 296] width 126 height 126
click at [515, 251] on input "c. 1834" at bounding box center [515, 248] width 1 height 7
radio input "true"
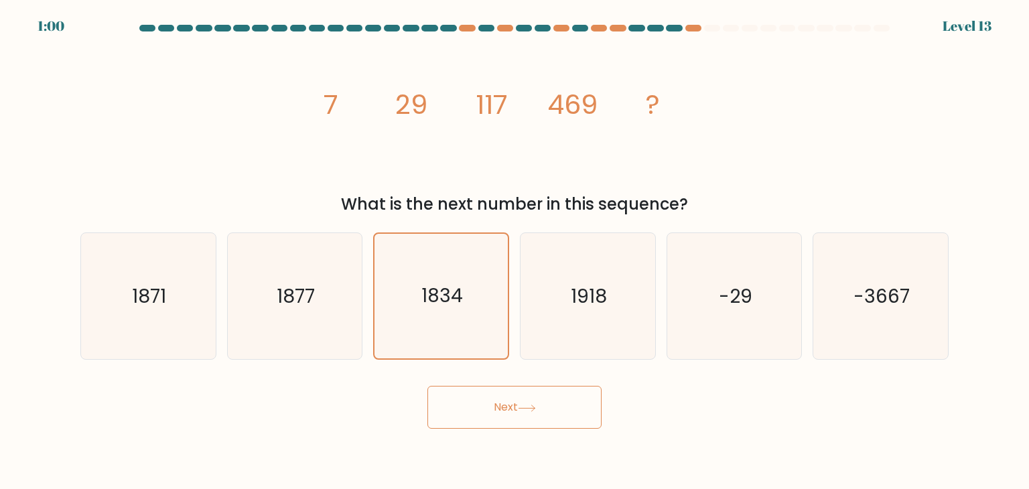
click at [448, 410] on button "Next" at bounding box center [514, 407] width 174 height 43
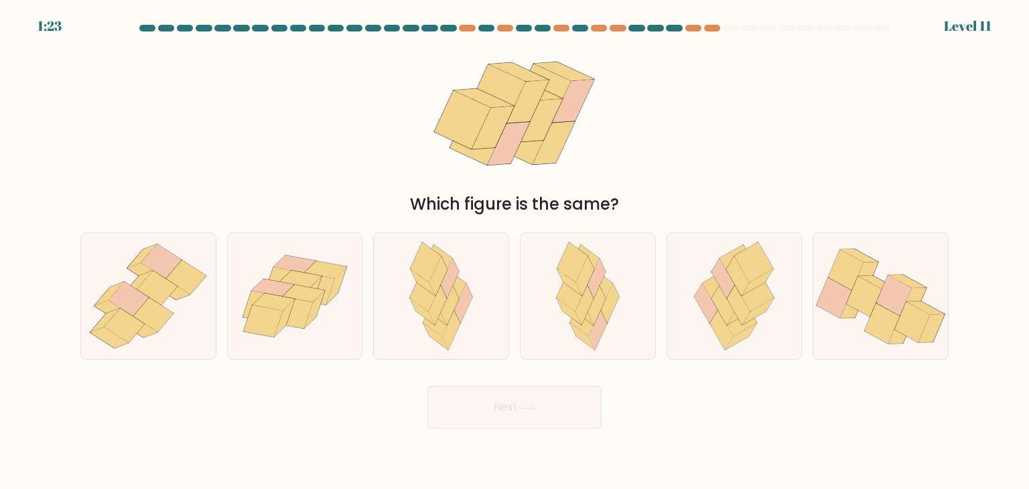
click at [472, 220] on form at bounding box center [514, 227] width 1029 height 404
click at [896, 306] on icon at bounding box center [894, 295] width 36 height 40
click at [515, 251] on input "f." at bounding box center [515, 248] width 1 height 7
radio input "true"
click at [480, 430] on body "1:21 Level 11" at bounding box center [514, 244] width 1029 height 489
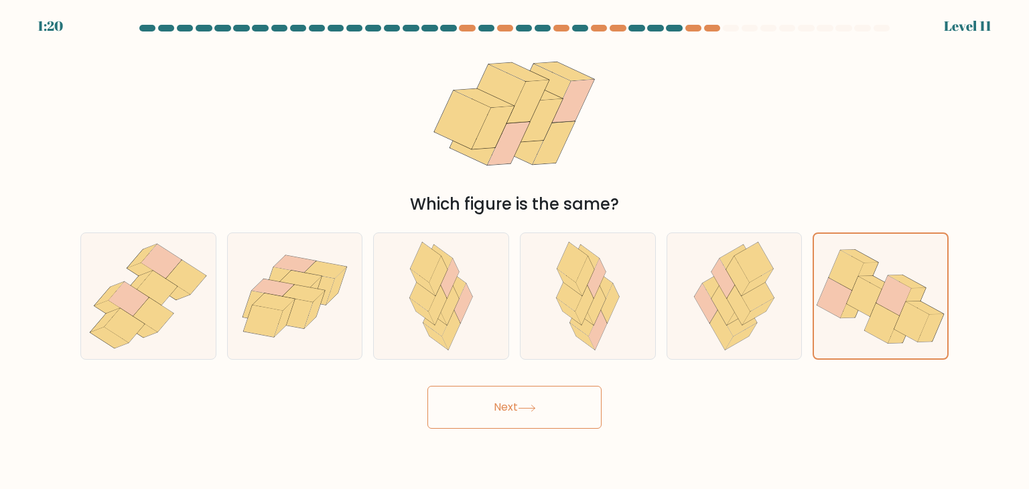
click at [491, 407] on button "Next" at bounding box center [514, 407] width 174 height 43
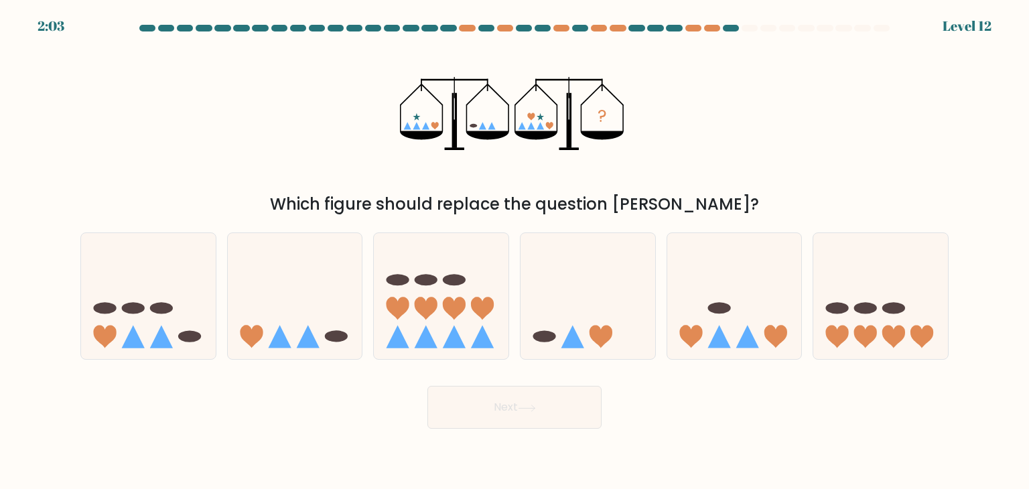
click at [634, 190] on div "? Which figure should replace the question mark?" at bounding box center [514, 128] width 884 height 176
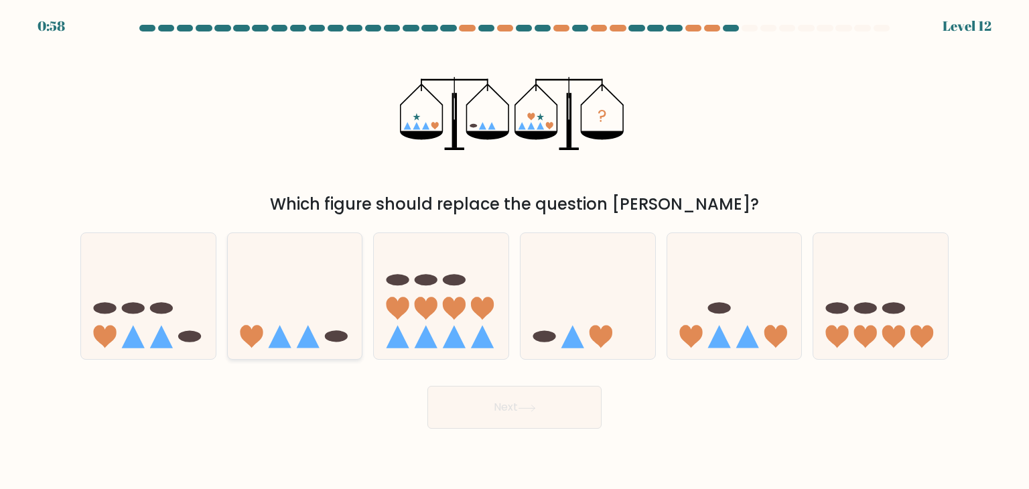
click at [354, 286] on icon at bounding box center [295, 296] width 135 height 111
click at [515, 251] on input "b." at bounding box center [515, 248] width 1 height 7
radio input "true"
click at [500, 415] on button "Next" at bounding box center [514, 407] width 174 height 43
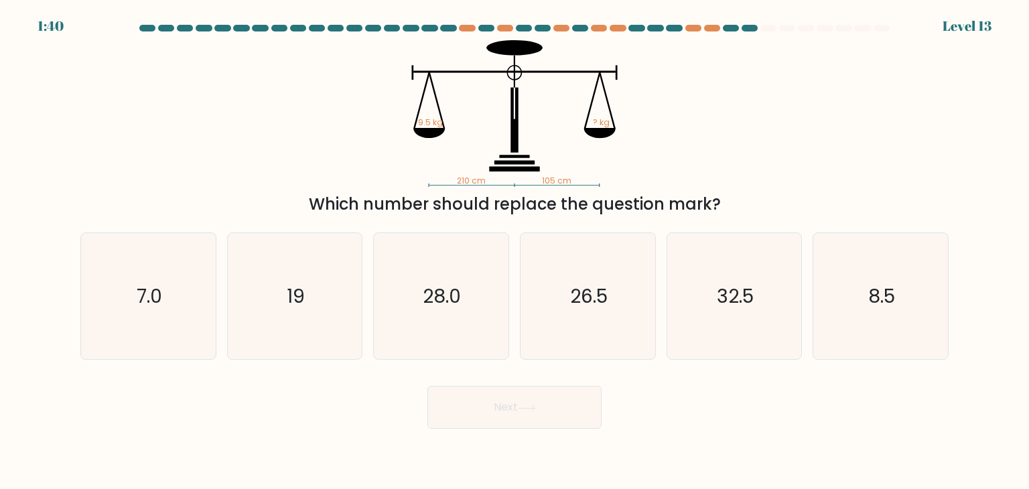
click at [498, 210] on div "Which number should replace the question mark?" at bounding box center [514, 204] width 852 height 24
click at [257, 301] on icon "19" at bounding box center [295, 296] width 126 height 126
click at [515, 251] on input "b. 19" at bounding box center [515, 248] width 1 height 7
radio input "true"
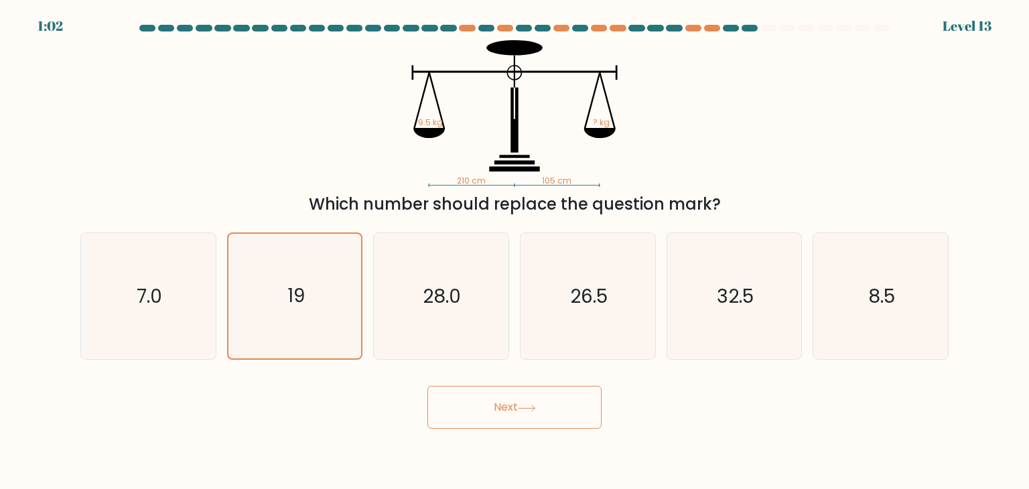
click at [488, 403] on button "Next" at bounding box center [514, 407] width 174 height 43
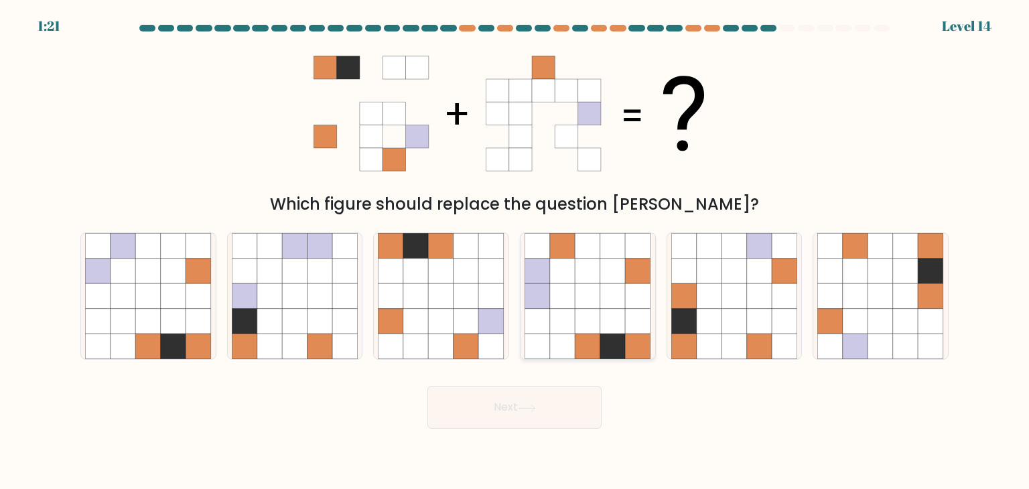
click at [613, 289] on icon at bounding box center [612, 295] width 25 height 25
click at [515, 251] on input "d." at bounding box center [515, 248] width 1 height 7
radio input "true"
click at [556, 414] on button "Next" at bounding box center [514, 407] width 174 height 43
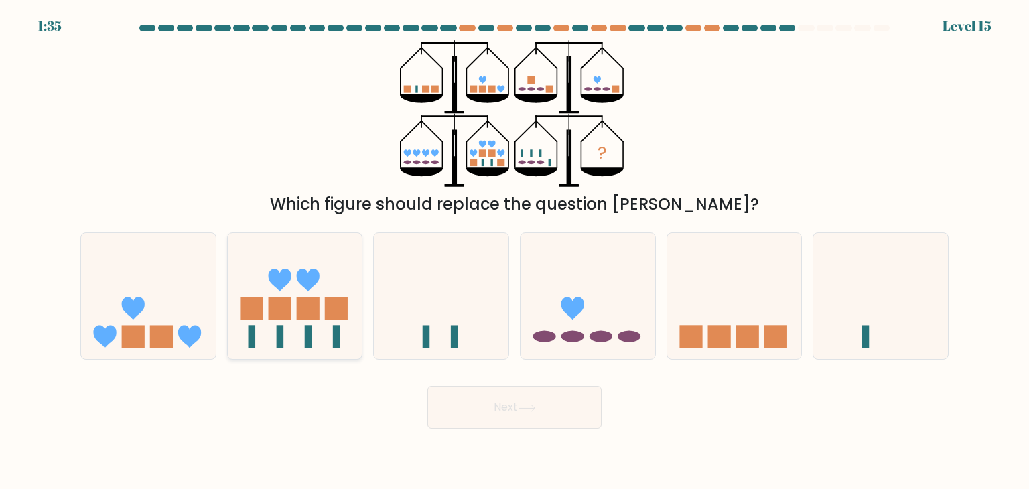
click at [264, 314] on icon at bounding box center [295, 296] width 135 height 111
click at [515, 251] on input "b." at bounding box center [515, 248] width 1 height 7
radio input "true"
click at [553, 400] on button "Next" at bounding box center [514, 407] width 174 height 43
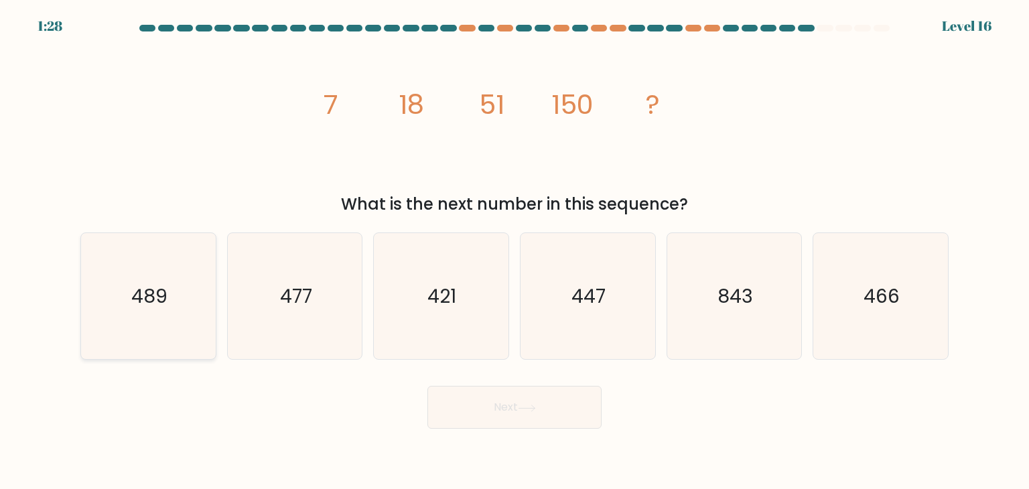
click at [175, 275] on icon "489" at bounding box center [148, 296] width 126 height 126
click at [515, 251] on input "a. 489" at bounding box center [515, 248] width 1 height 7
radio input "true"
click at [480, 397] on button "Next" at bounding box center [514, 407] width 174 height 43
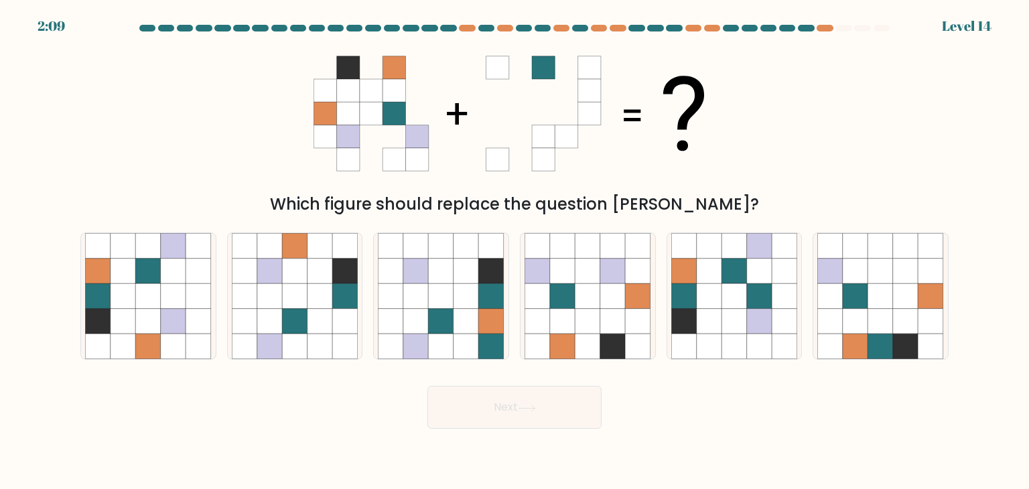
click at [517, 179] on icon at bounding box center [515, 113] width 402 height 147
click at [181, 293] on icon at bounding box center [173, 295] width 25 height 25
click at [515, 251] on input "a." at bounding box center [515, 248] width 1 height 7
radio input "true"
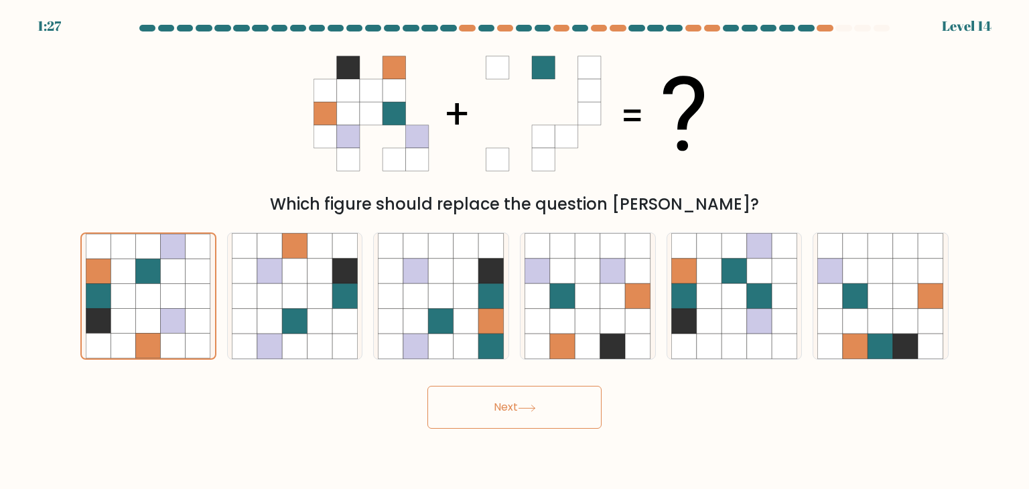
click at [490, 427] on button "Next" at bounding box center [514, 407] width 174 height 43
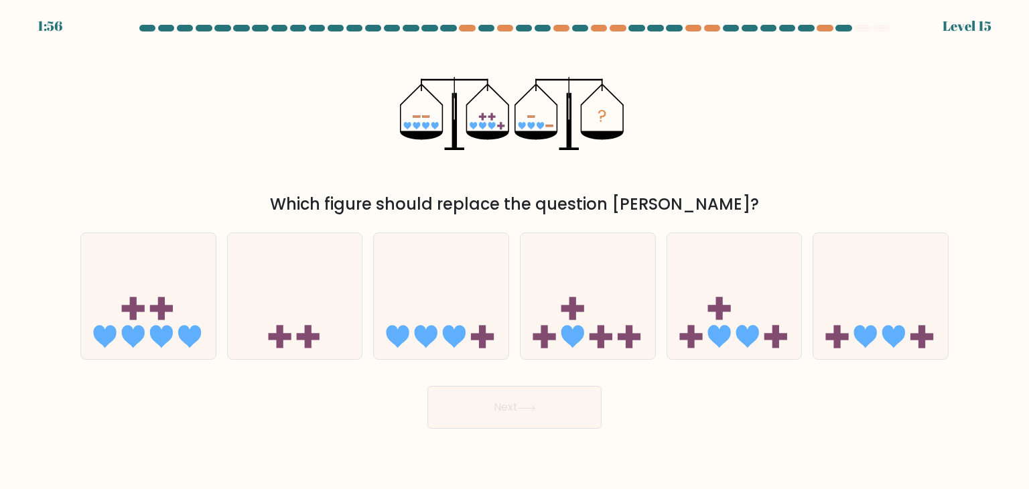
click at [728, 391] on div "Next" at bounding box center [514, 402] width 884 height 53
click at [711, 330] on icon at bounding box center [718, 337] width 23 height 23
click at [515, 251] on input "e." at bounding box center [515, 248] width 1 height 7
radio input "true"
click at [563, 401] on button "Next" at bounding box center [514, 407] width 174 height 43
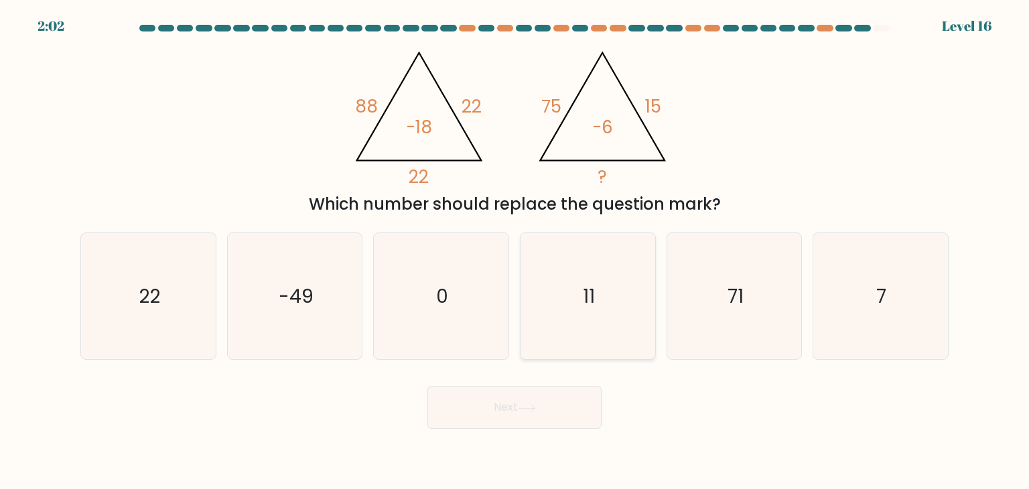
click at [550, 303] on icon "11" at bounding box center [588, 296] width 126 height 126
click at [515, 251] on input "d. 11" at bounding box center [515, 248] width 1 height 7
radio input "true"
click at [557, 423] on button "Next" at bounding box center [514, 407] width 174 height 43
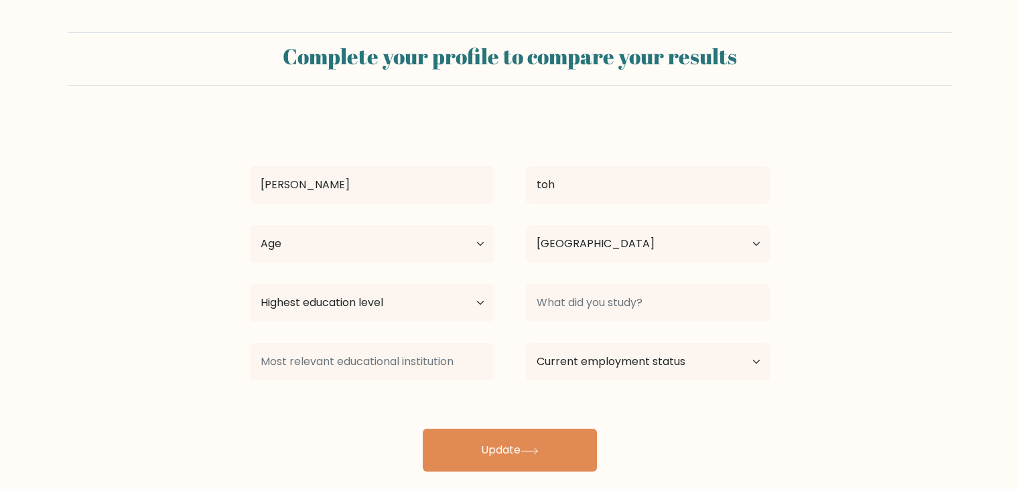
select select "MY"
click at [456, 250] on select "Age Under [DEMOGRAPHIC_DATA] [DEMOGRAPHIC_DATA] [DEMOGRAPHIC_DATA] [DEMOGRAPHIC…" at bounding box center [372, 244] width 244 height 38
select select "min_18"
click at [250, 225] on select "Age Under [DEMOGRAPHIC_DATA] [DEMOGRAPHIC_DATA] [DEMOGRAPHIC_DATA] [DEMOGRAPHIC…" at bounding box center [372, 244] width 244 height 38
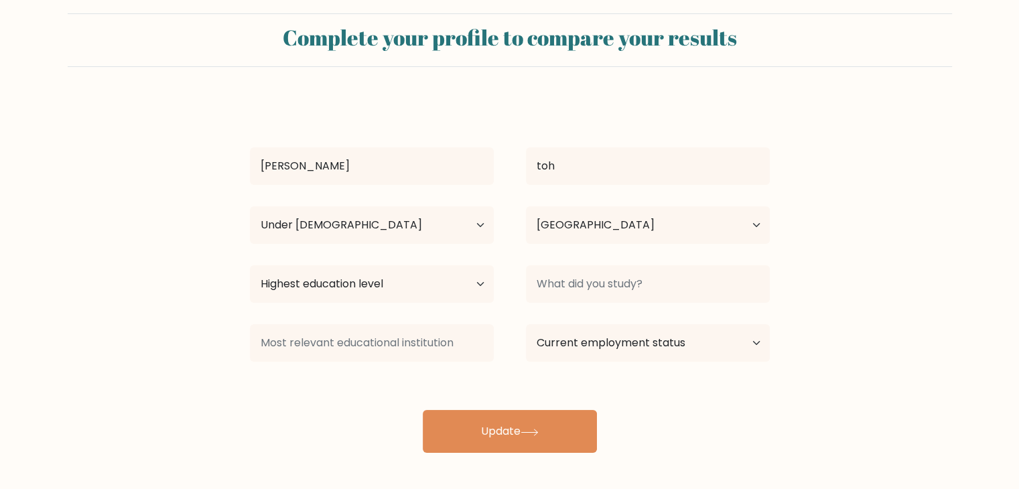
click at [432, 310] on div "[PERSON_NAME] [GEOGRAPHIC_DATA] Age Under [DEMOGRAPHIC_DATA] [DEMOGRAPHIC_DATA]…" at bounding box center [510, 276] width 536 height 354
click at [434, 292] on select "Highest education level No schooling Primary Lower Secondary Upper Secondary Oc…" at bounding box center [372, 284] width 244 height 38
select select "upper_secondary"
click at [250, 265] on select "Highest education level No schooling Primary Lower Secondary Upper Secondary Oc…" at bounding box center [372, 284] width 244 height 38
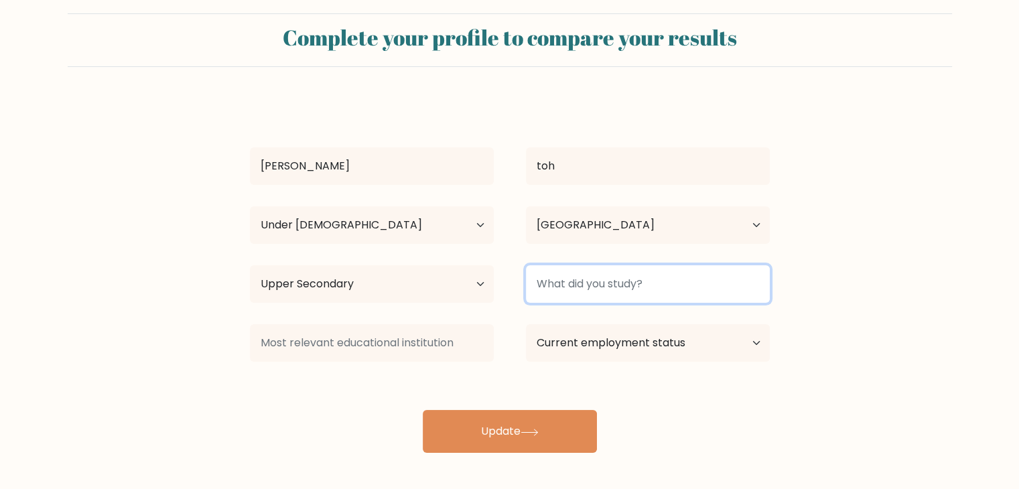
click at [580, 294] on input at bounding box center [648, 284] width 244 height 38
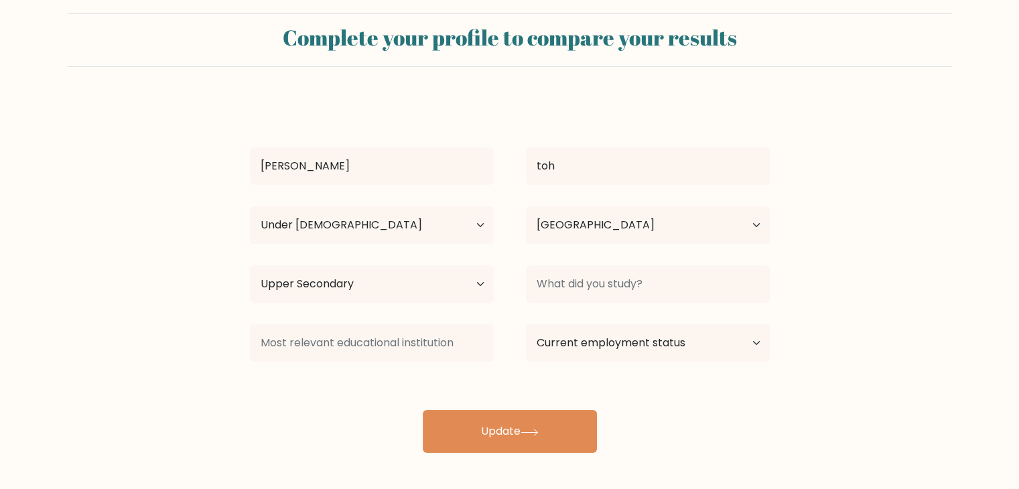
click at [586, 312] on div "[PERSON_NAME] [GEOGRAPHIC_DATA] Age Under [DEMOGRAPHIC_DATA] [DEMOGRAPHIC_DATA]…" at bounding box center [510, 276] width 536 height 354
click at [587, 337] on select "Current employment status Employed Student Retired Other / prefer not to answer" at bounding box center [648, 343] width 244 height 38
select select "employed"
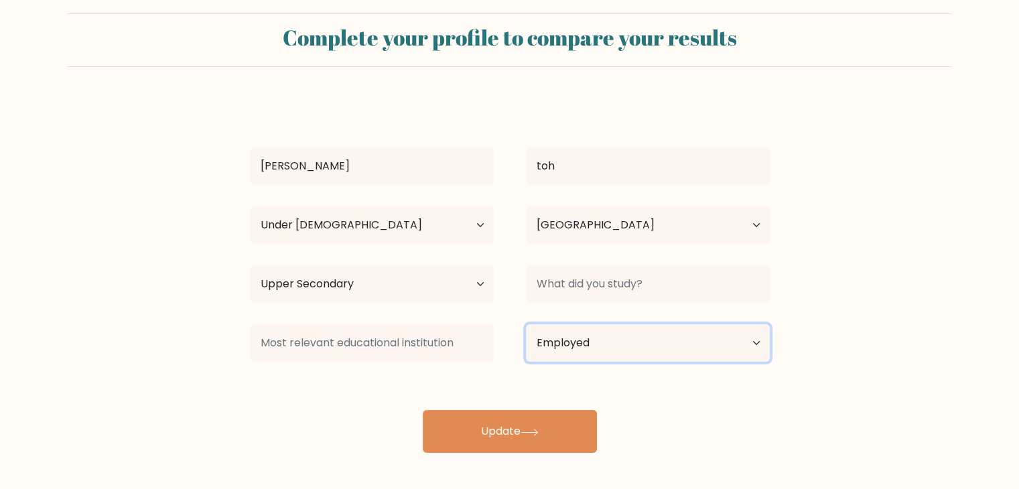
click at [526, 324] on select "Current employment status Employed Student Retired Other / prefer not to answer" at bounding box center [648, 343] width 244 height 38
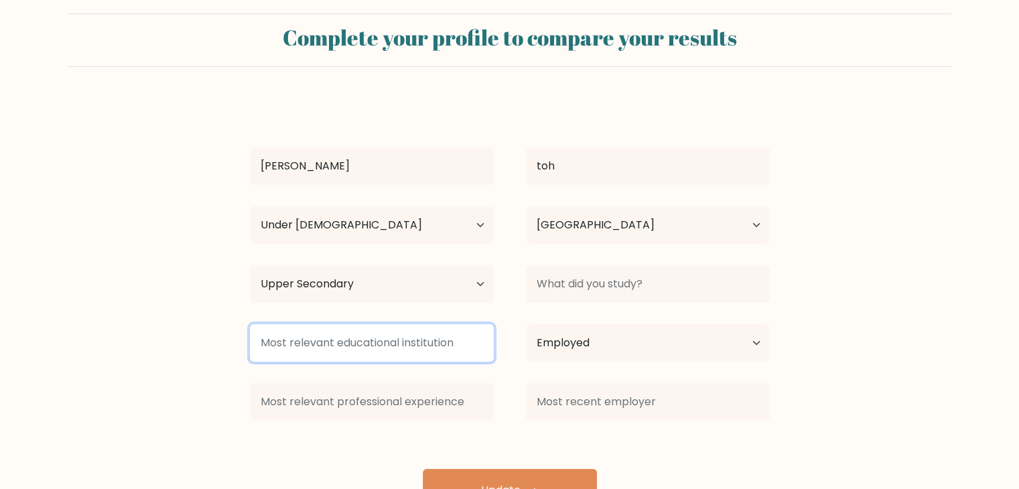
click at [485, 348] on input at bounding box center [372, 343] width 244 height 38
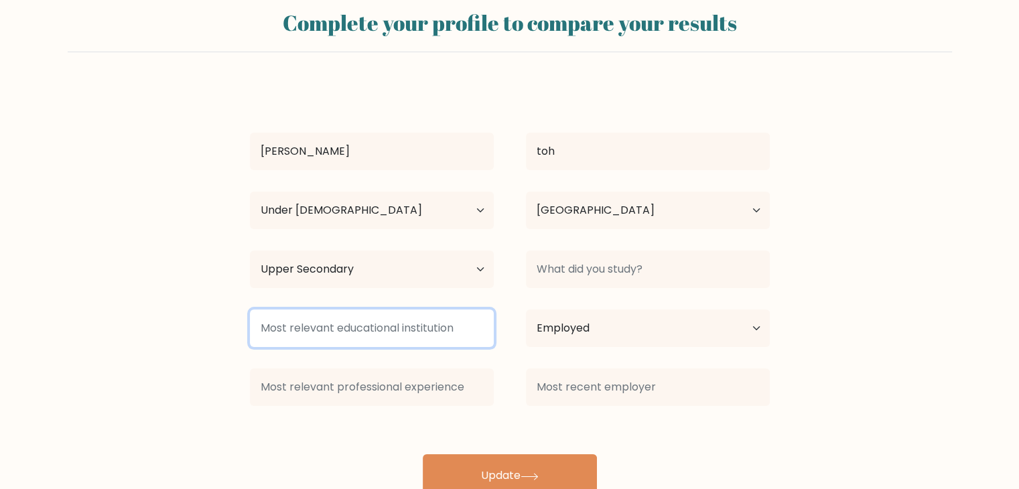
scroll to position [42, 0]
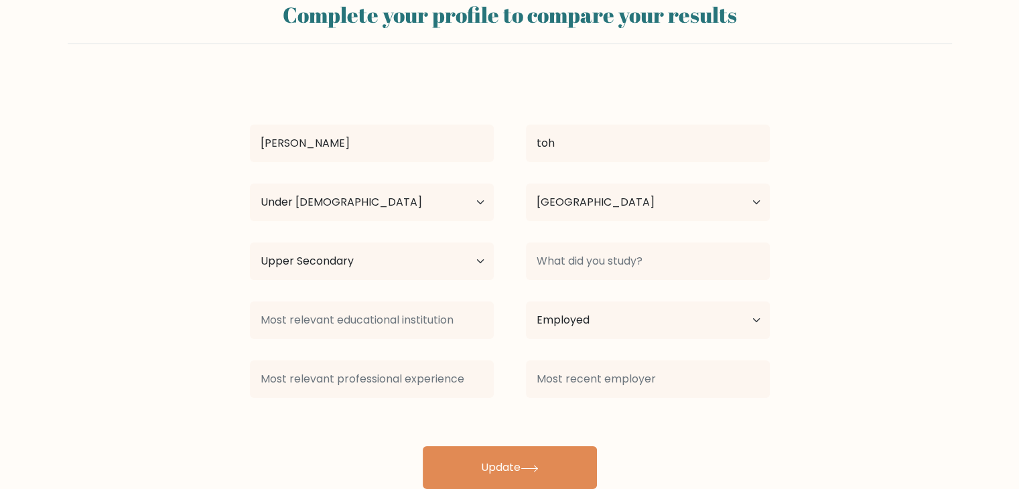
click at [494, 375] on div at bounding box center [372, 379] width 276 height 48
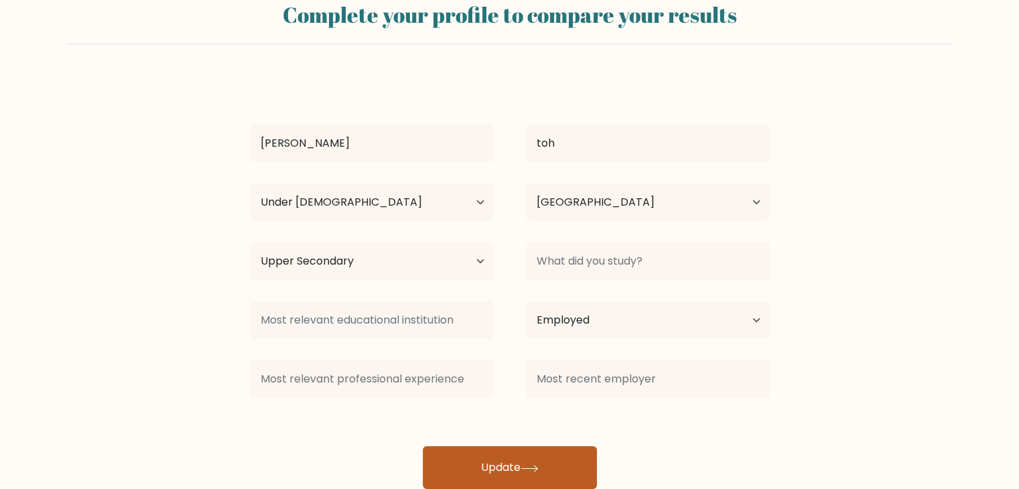
click at [513, 460] on button "Update" at bounding box center [510, 467] width 174 height 43
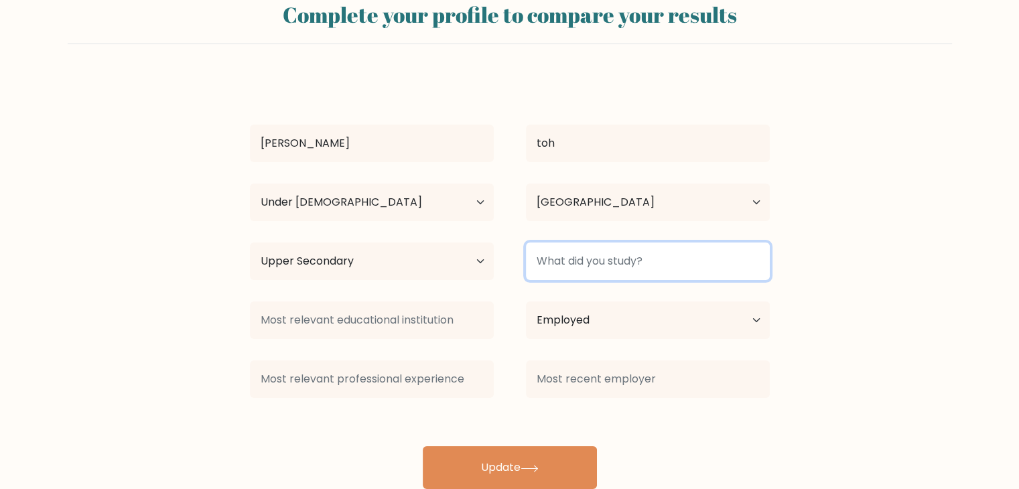
click at [608, 267] on input at bounding box center [648, 262] width 244 height 38
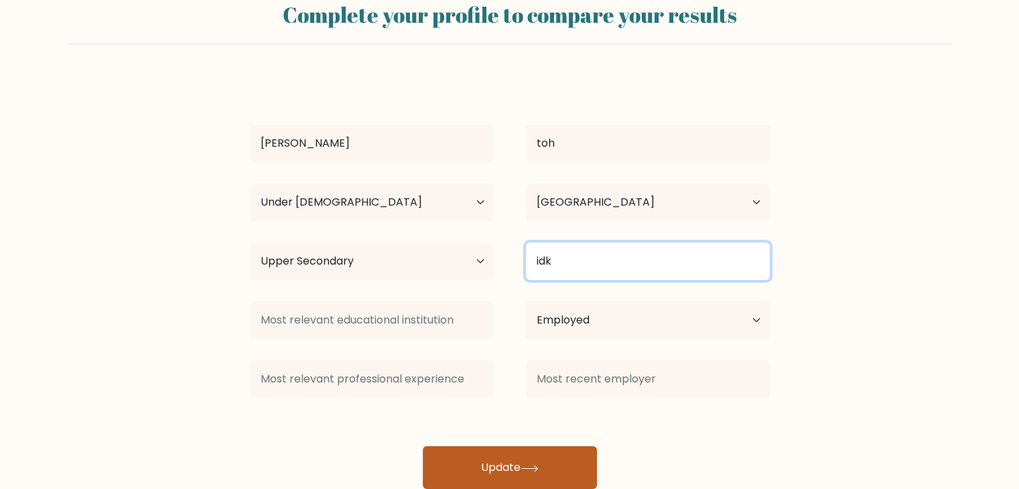
type input "idk"
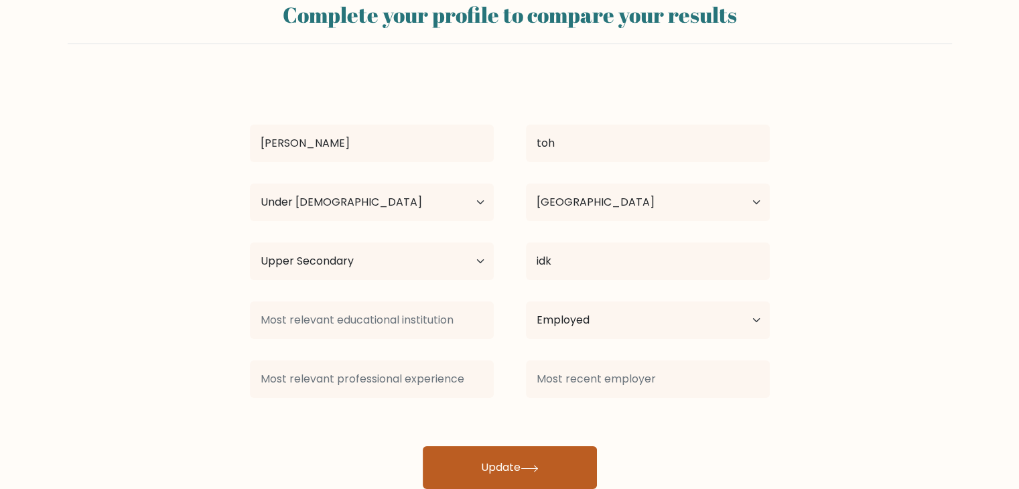
click at [528, 466] on icon at bounding box center [530, 468] width 18 height 7
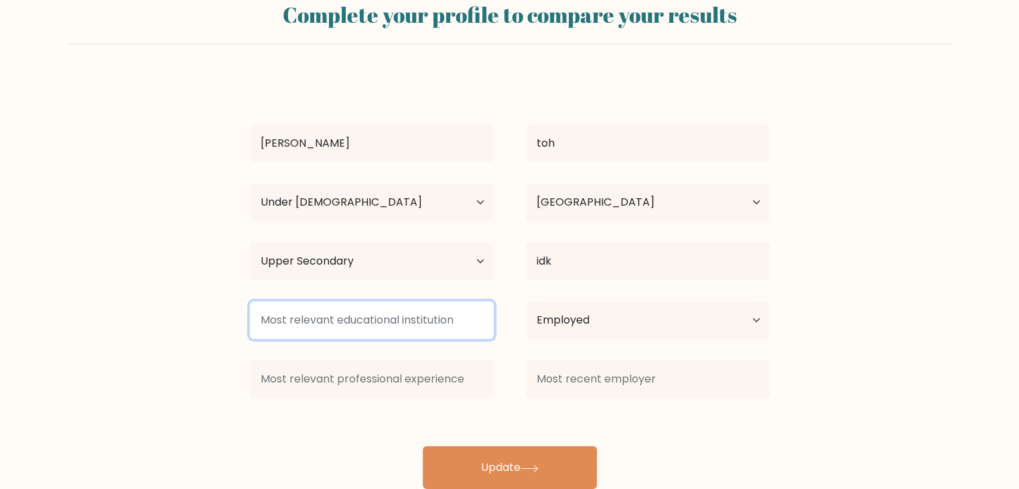
click at [433, 326] on input at bounding box center [372, 320] width 244 height 38
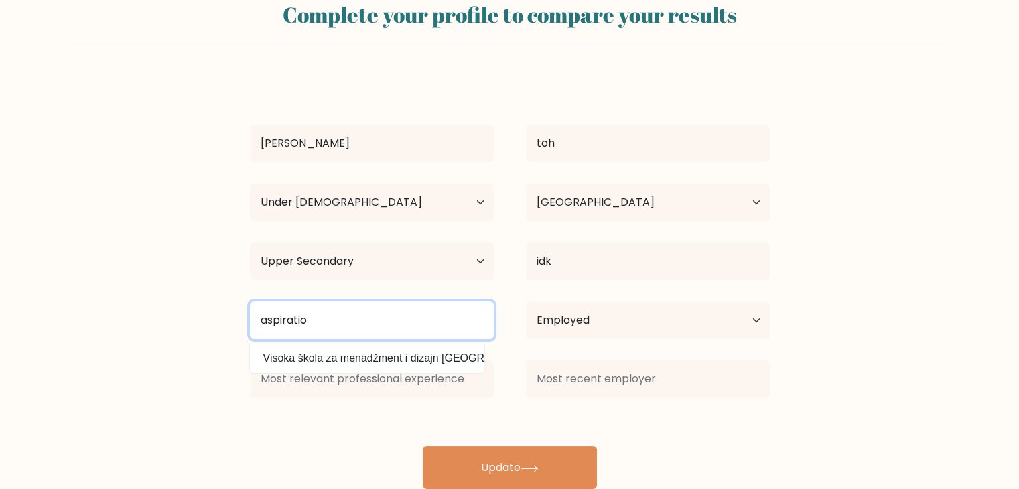
type input "aspiration"
type input "cambrid"
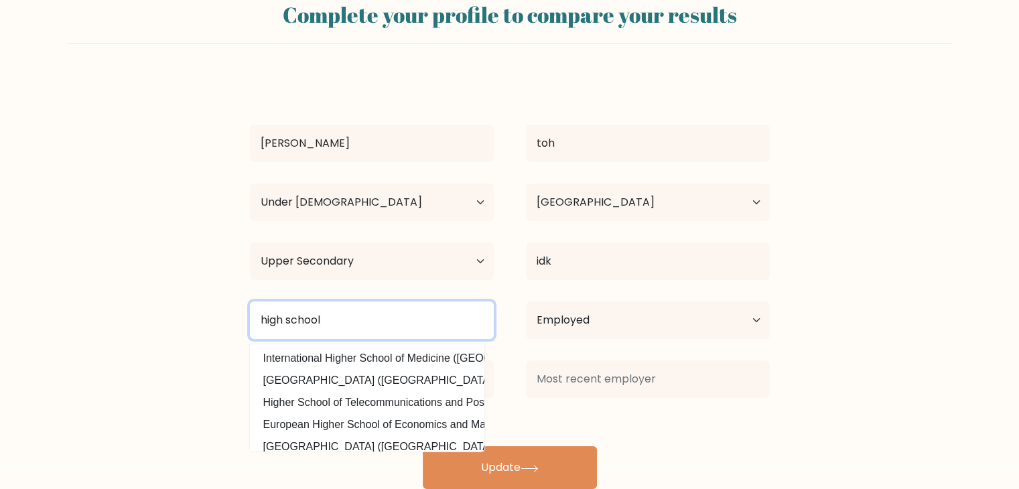
type input "high school"
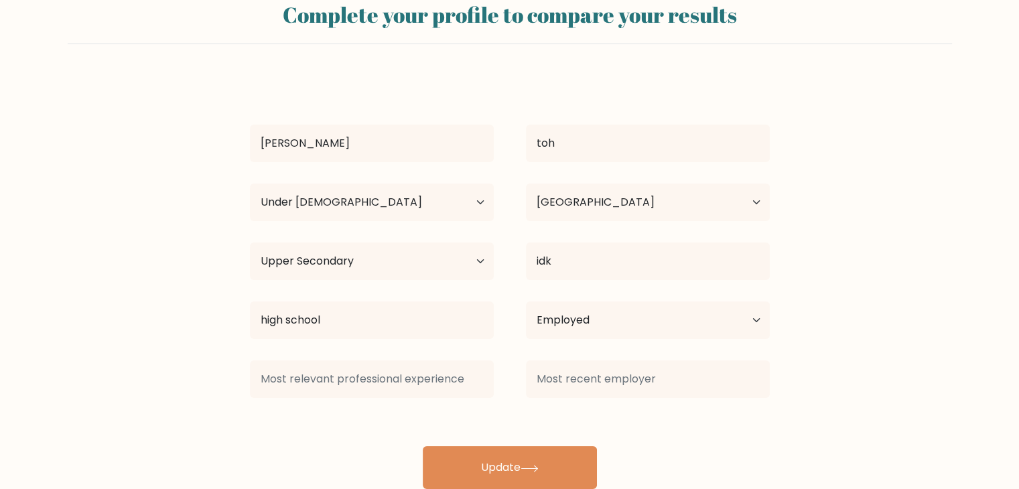
click at [85, 303] on form "Complete your profile to compare your results adam toh Age Under 18 years old 1…" at bounding box center [509, 240] width 1019 height 498
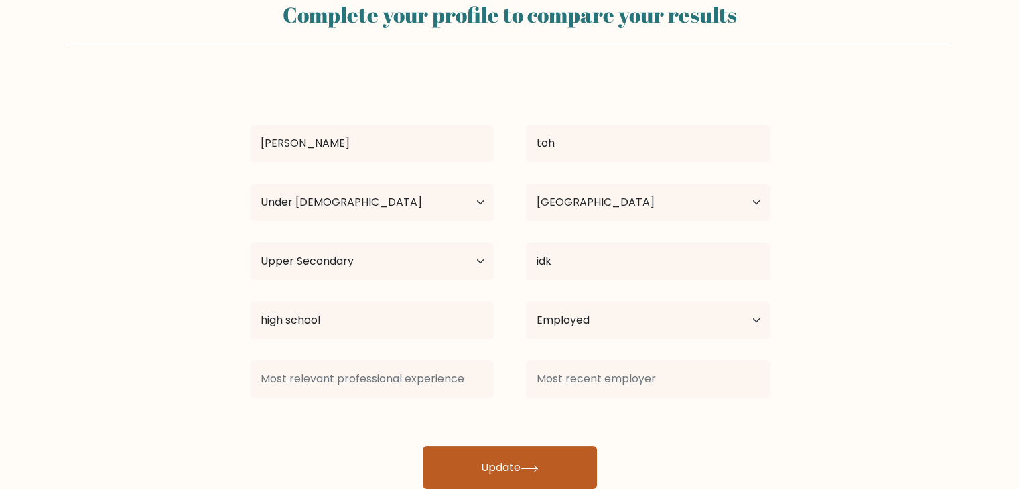
click at [501, 454] on button "Update" at bounding box center [510, 467] width 174 height 43
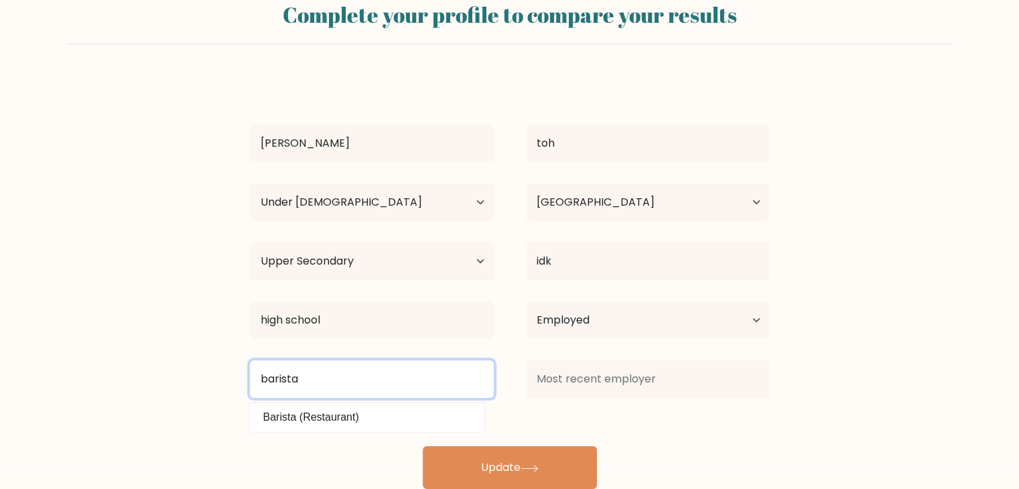
type input "barista"
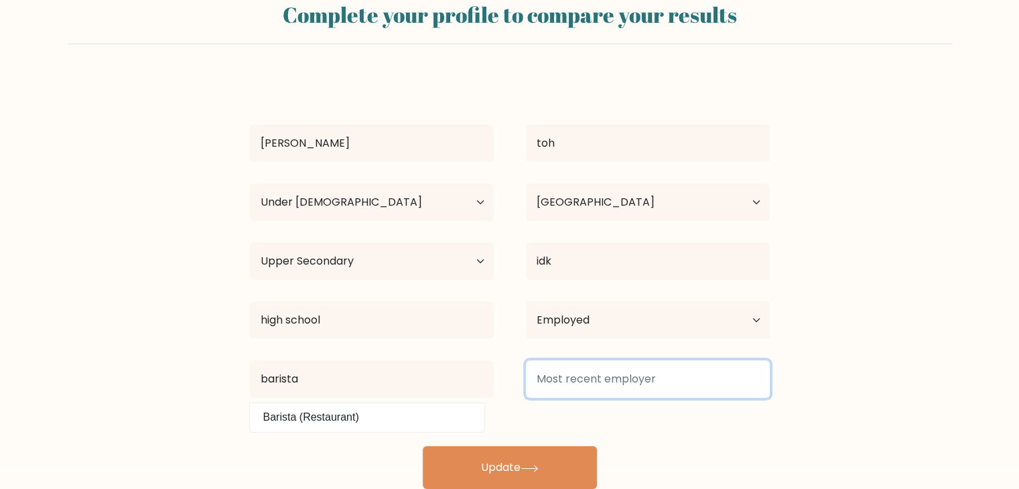
click at [566, 373] on input at bounding box center [648, 379] width 244 height 38
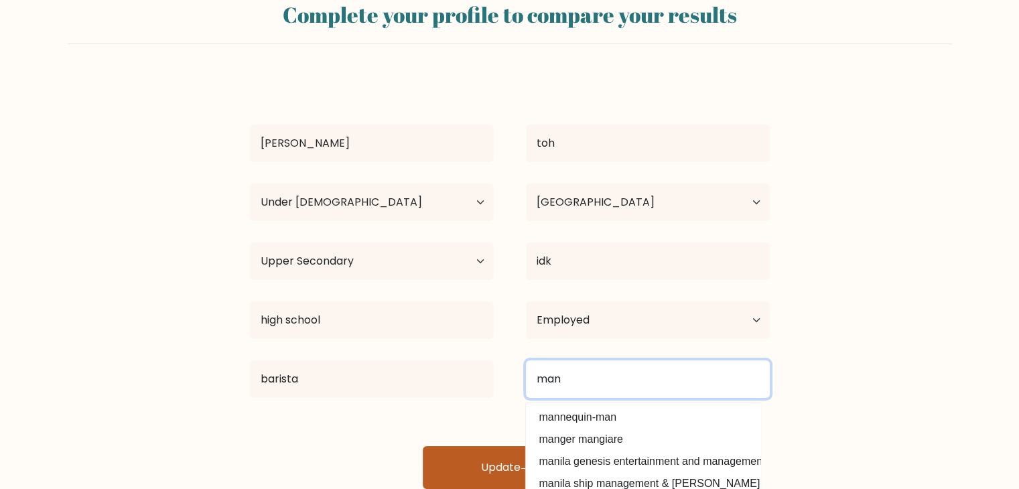
type input "man"
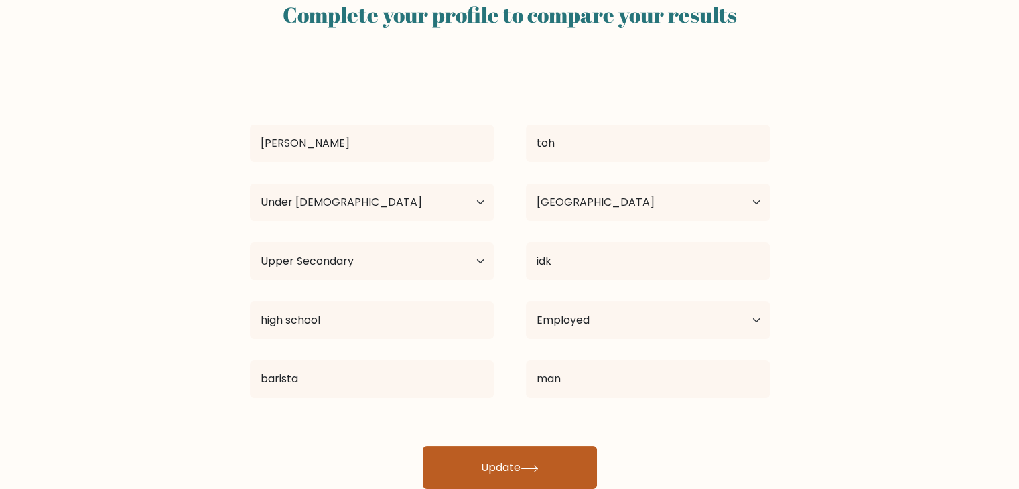
click at [489, 468] on button "Update" at bounding box center [510, 467] width 174 height 43
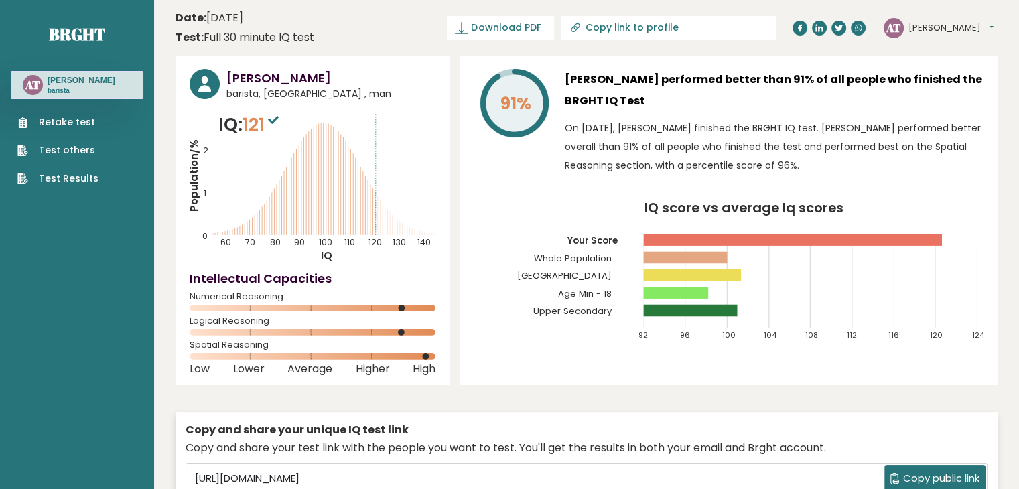
click at [465, 193] on div "91% [PERSON_NAME] performed better than 91% of all people who finished the BRGH…" at bounding box center [729, 221] width 538 height 330
click at [818, 117] on div "[PERSON_NAME] performed better than 91% of all people who finished the BRGHT IQ…" at bounding box center [774, 125] width 419 height 113
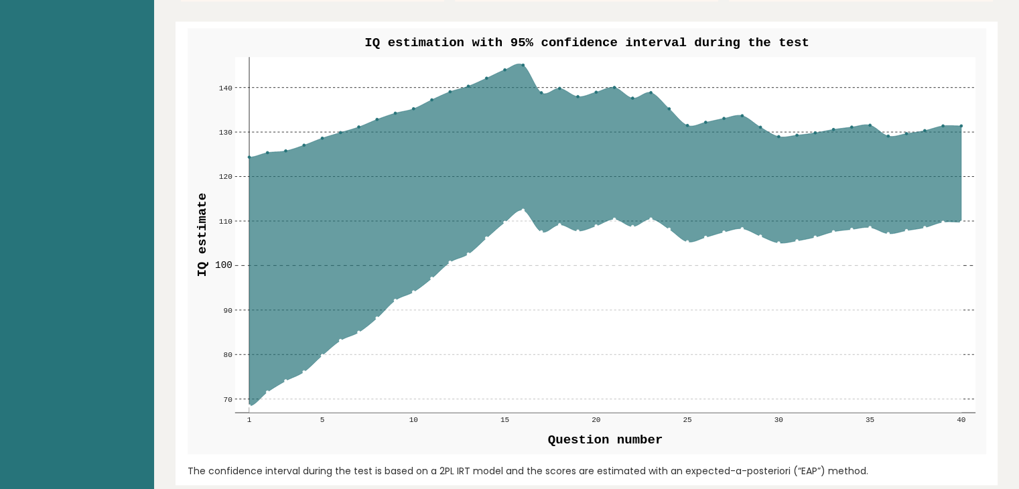
scroll to position [1546, 0]
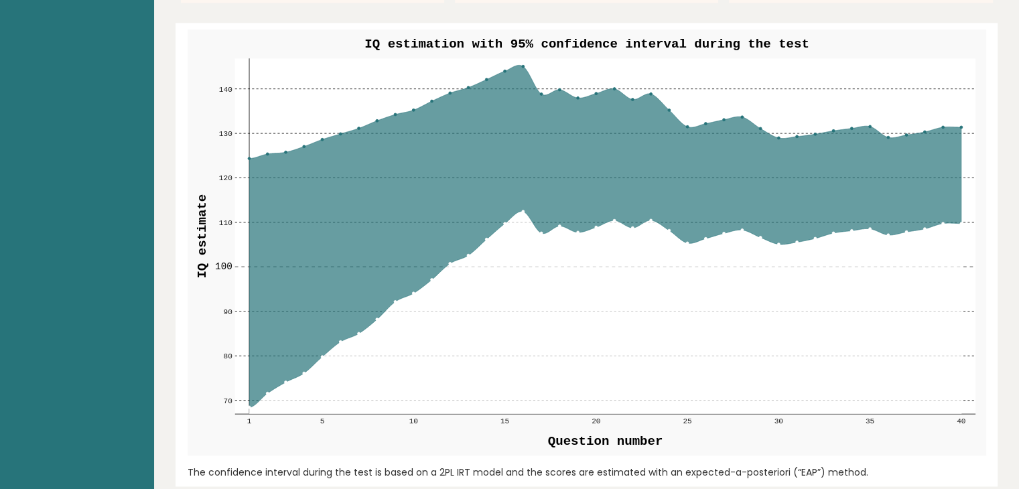
click at [640, 24] on div "IQ estimation with 95% confidence interval during the test 70 70 80 80 90 90 10…" at bounding box center [587, 255] width 812 height 464
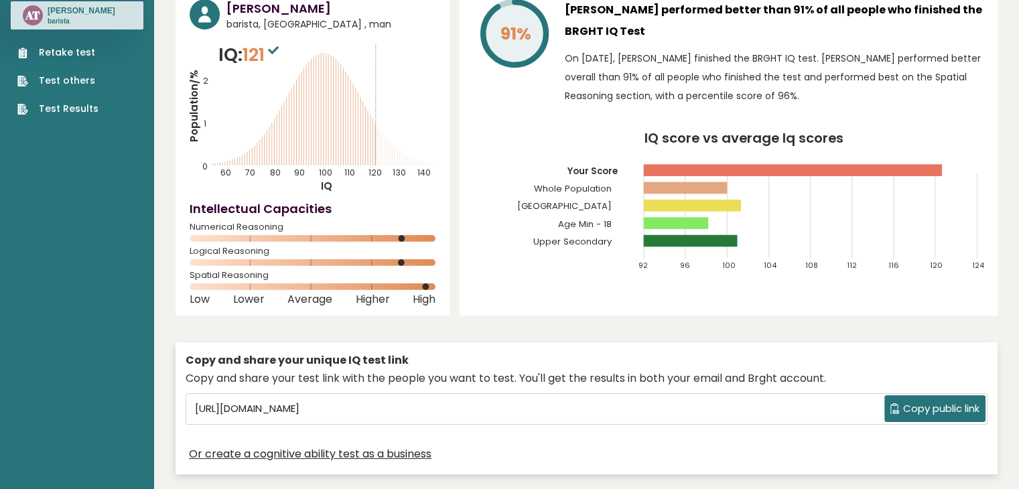
scroll to position [0, 0]
